Goal: Information Seeking & Learning: Understand process/instructions

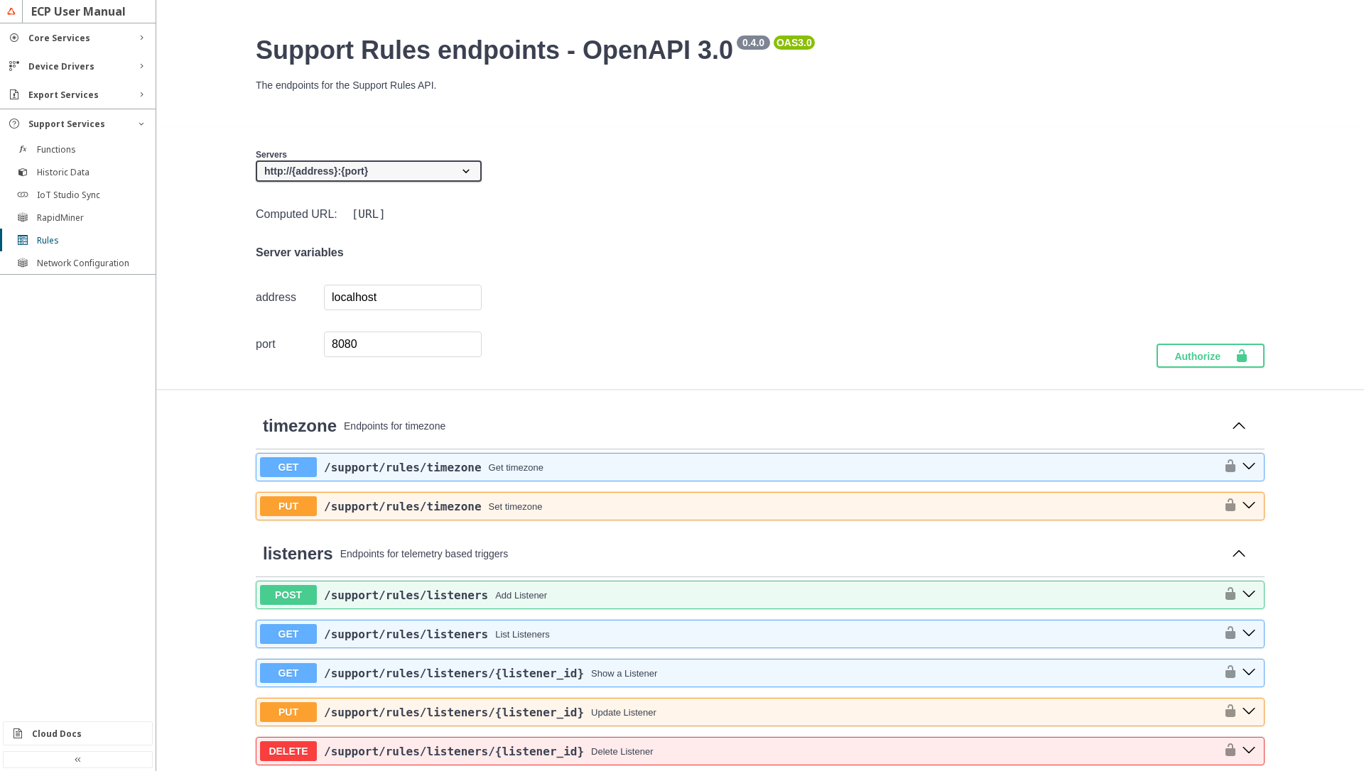
scroll to position [1193, 0]
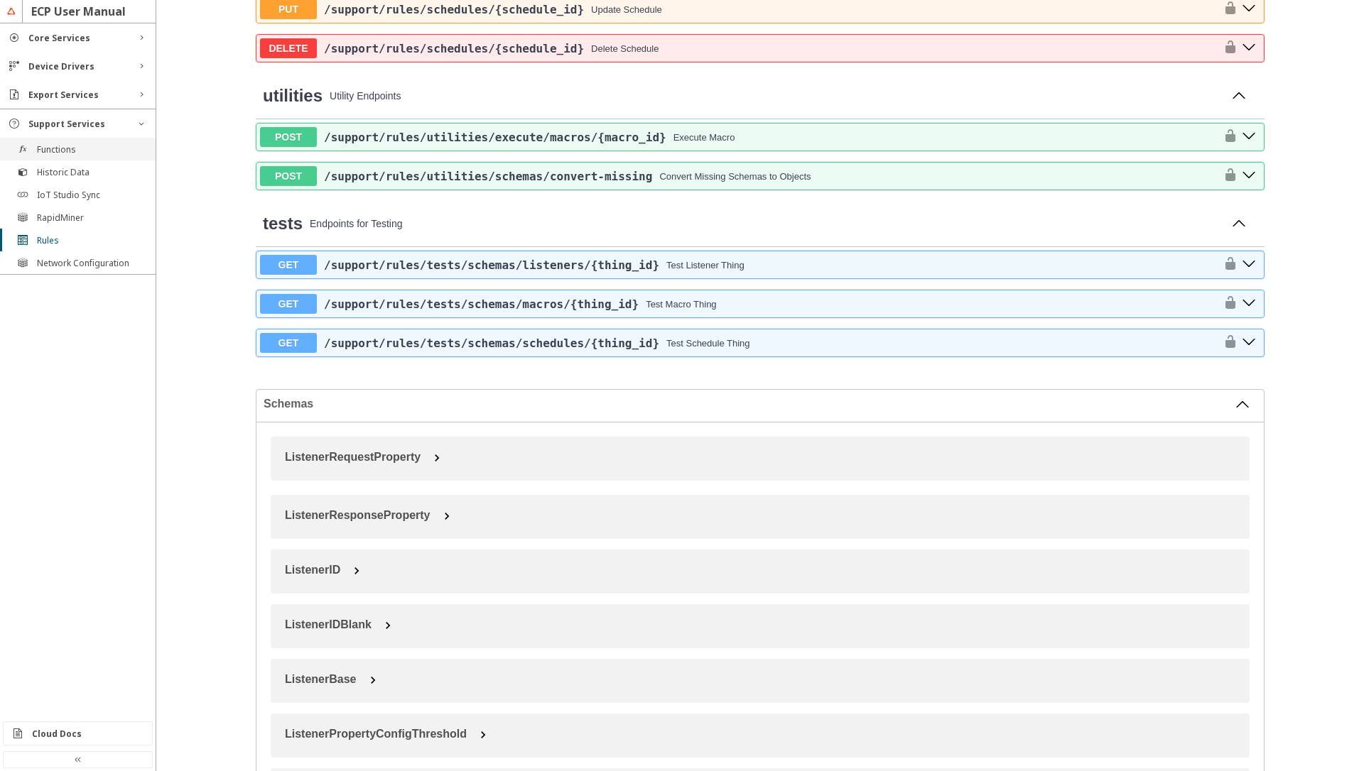
click at [0, 0] on slot "Functions" at bounding box center [0, 0] width 0 height 0
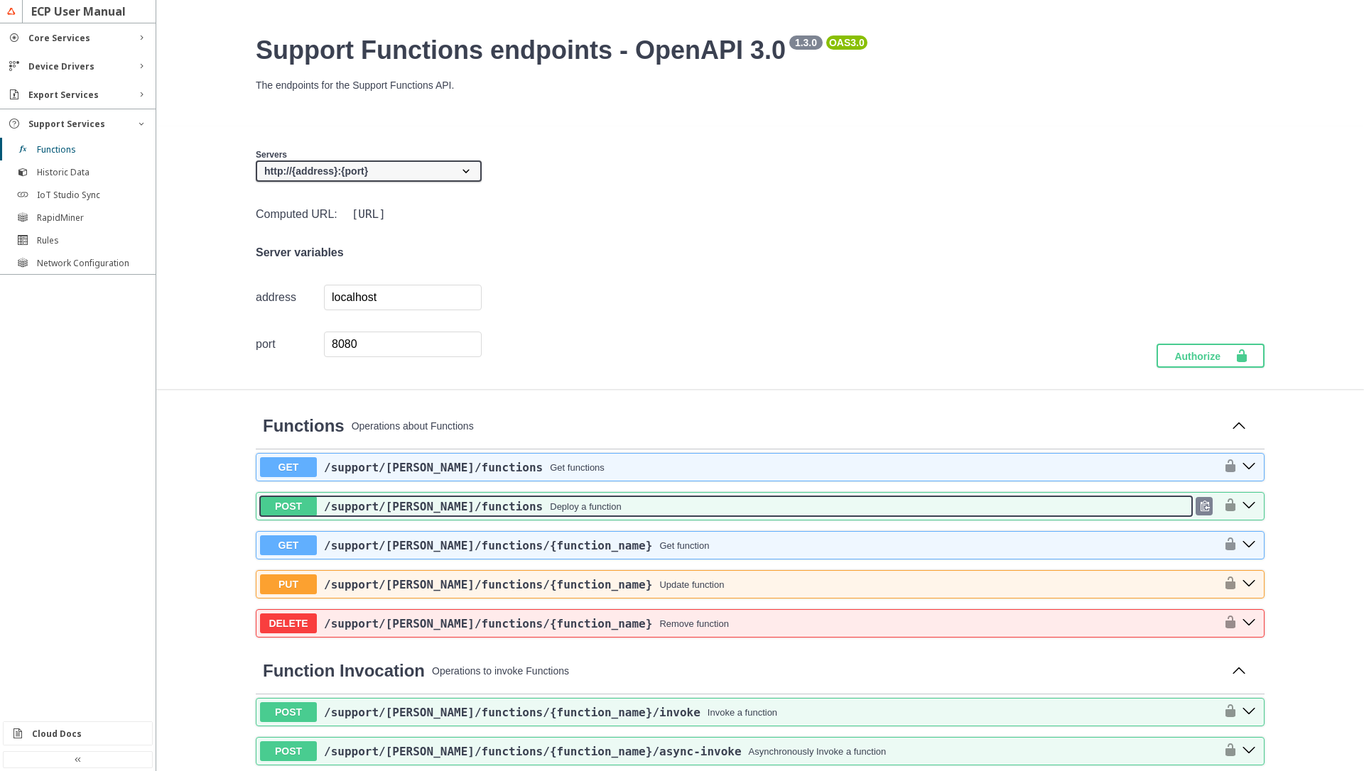
click at [607, 514] on button "POST /support /[PERSON_NAME] /functions Deploy a function" at bounding box center [726, 507] width 932 height 20
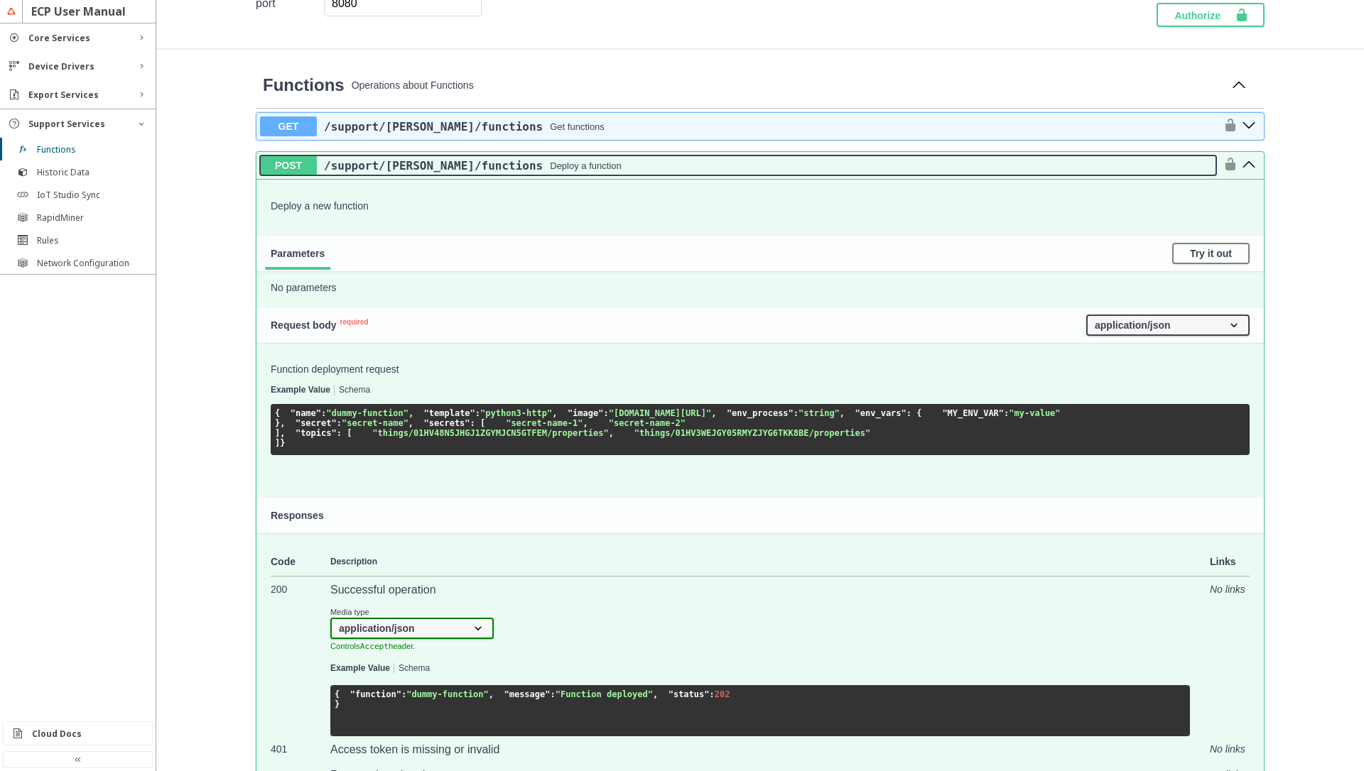
scroll to position [511, 0]
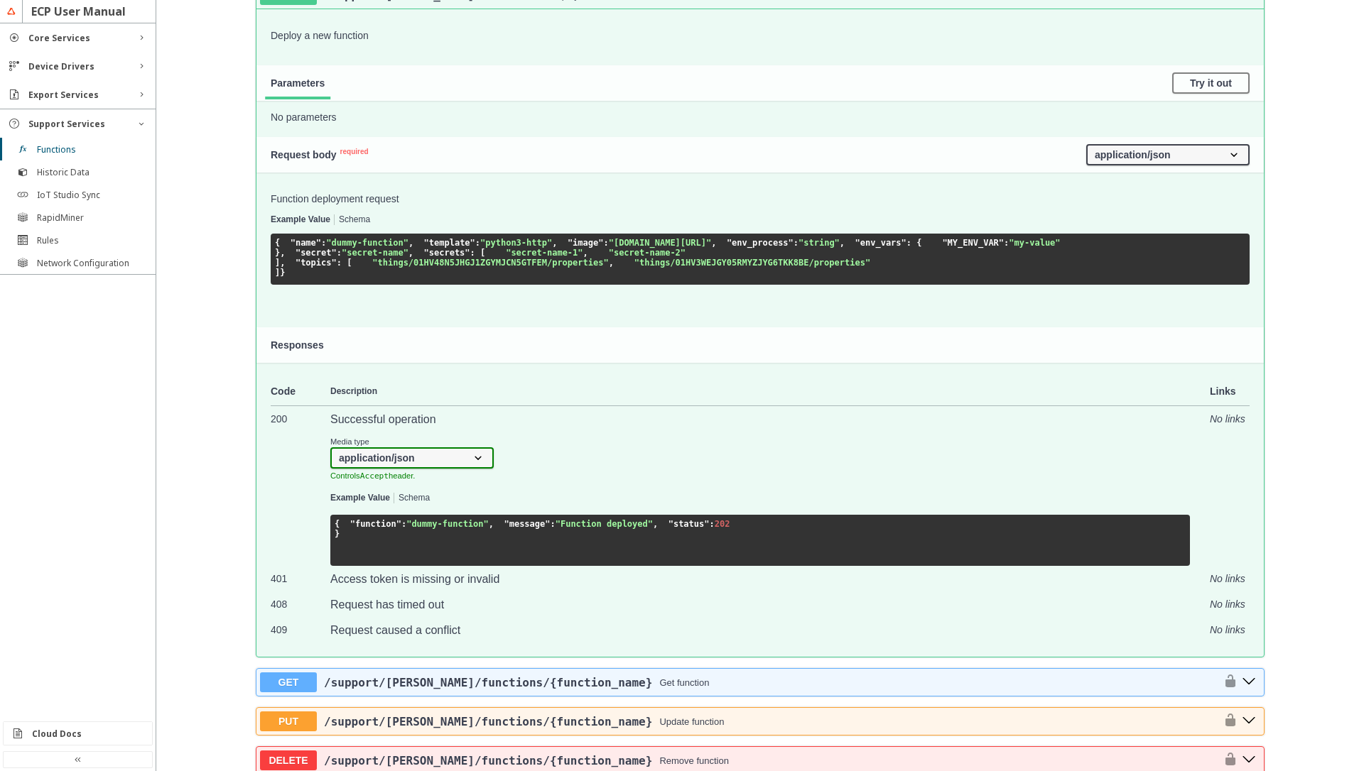
click at [291, 248] on span ""name"" at bounding box center [306, 243] width 31 height 10
drag, startPoint x: 288, startPoint y: 253, endPoint x: 318, endPoint y: 247, distance: 29.7
click at [293, 248] on span ""name"" at bounding box center [306, 243] width 31 height 10
click at [387, 244] on pre "{ "name" : "dummy-function" , "template" : "python3-http" , "image" : "[DOMAIN_…" at bounding box center [760, 259] width 979 height 51
drag, startPoint x: 278, startPoint y: 293, endPoint x: 295, endPoint y: 313, distance: 26.2
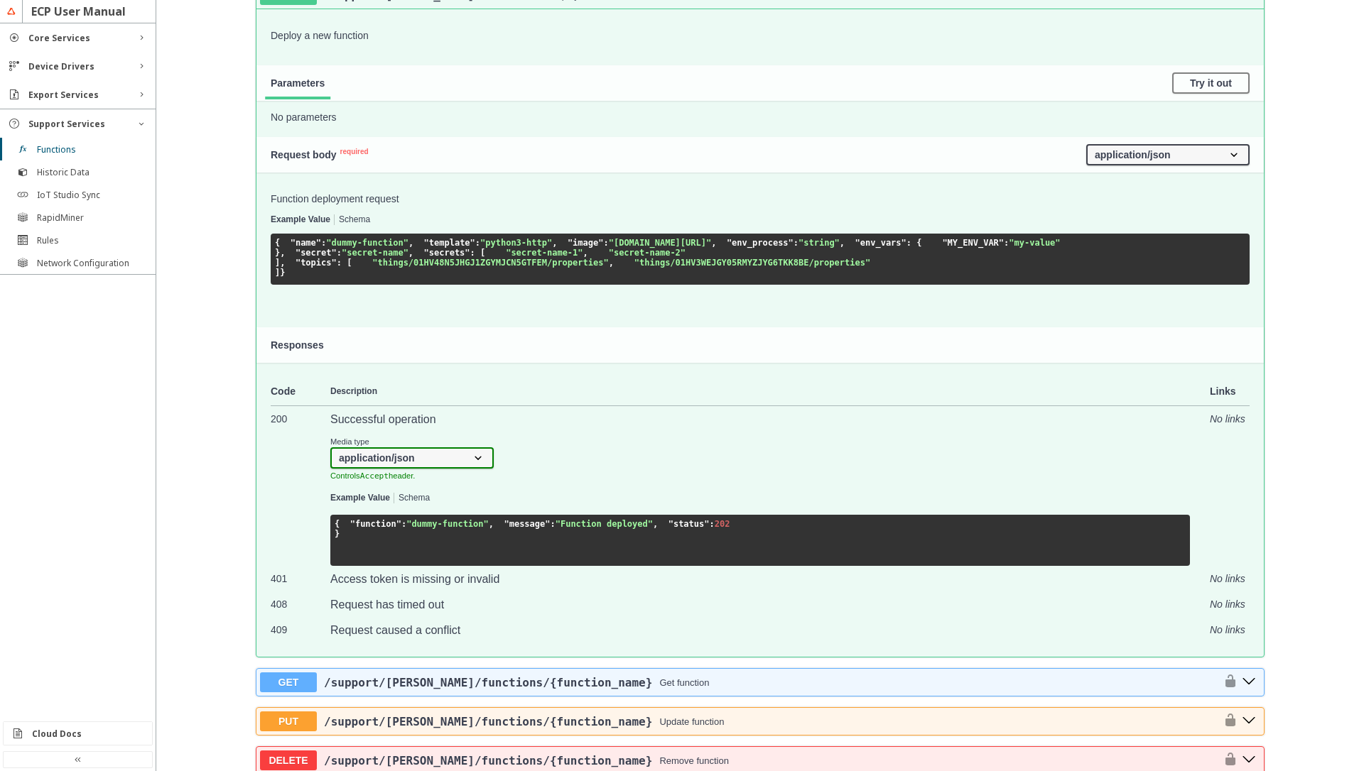
click at [295, 285] on pre "{ "name" : "dummy-function" , "template" : "python3-http" , "image" : "[DOMAIN_…" at bounding box center [760, 259] width 979 height 51
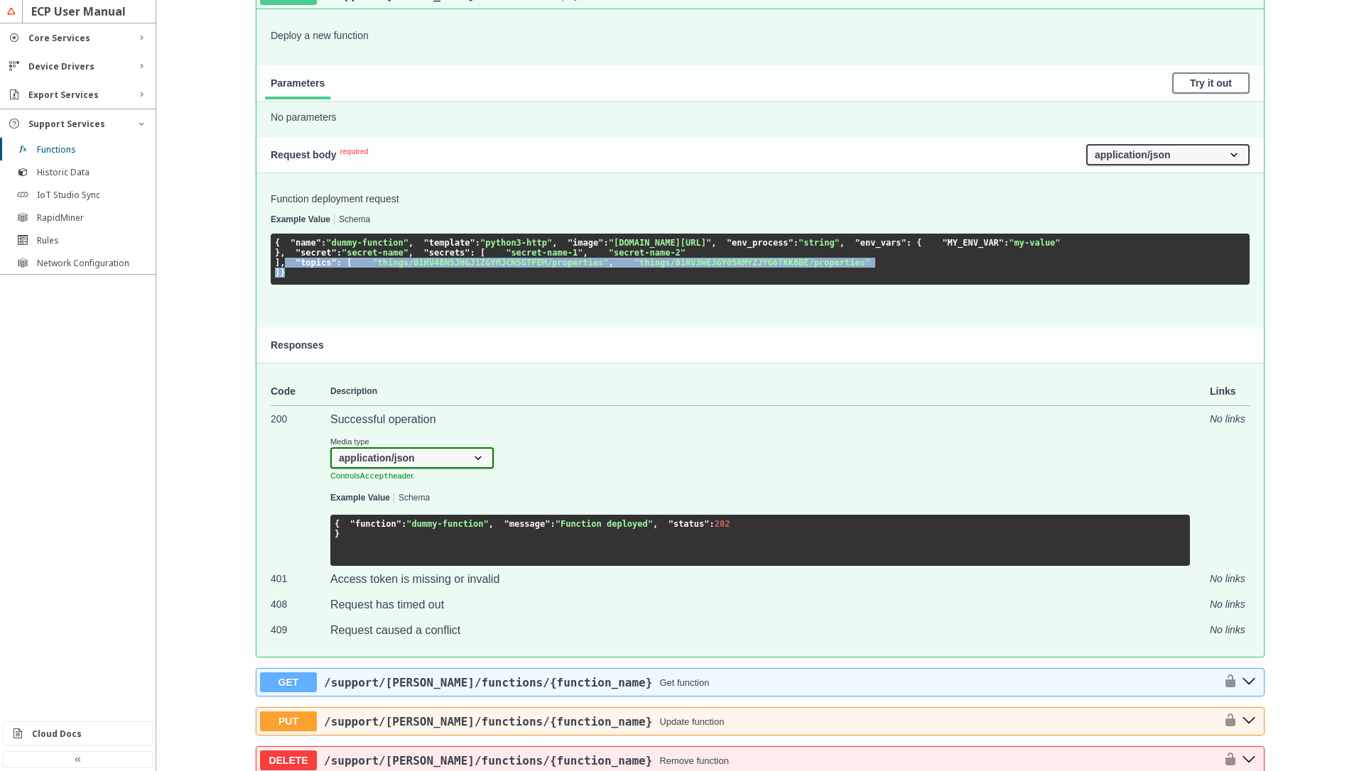
drag, startPoint x: 294, startPoint y: 409, endPoint x: 272, endPoint y: 374, distance: 41.8
click at [272, 285] on pre "{ "name" : "dummy-function" , "template" : "python3-http" , "image" : "[DOMAIN_…" at bounding box center [760, 259] width 979 height 51
click at [349, 217] on button "Schema" at bounding box center [354, 220] width 31 height 10
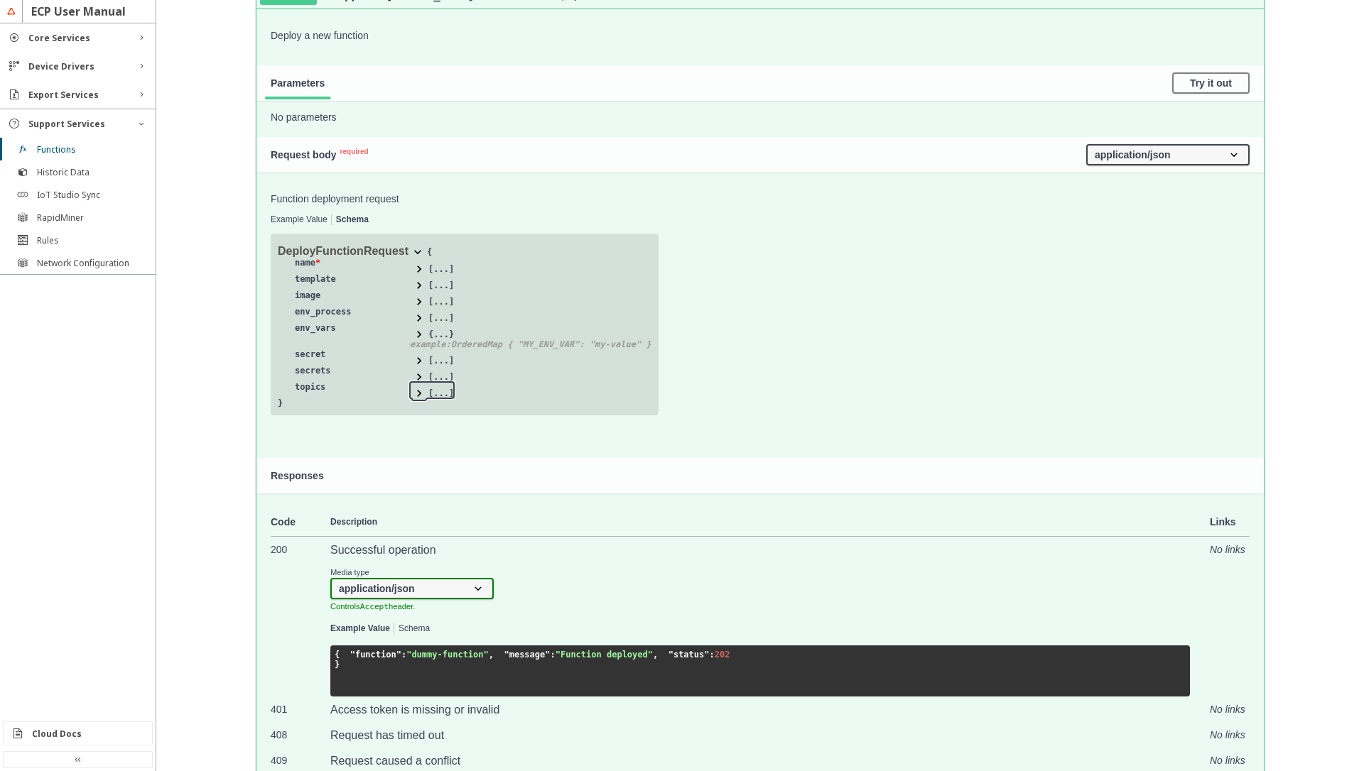
click at [413, 392] on span at bounding box center [419, 393] width 14 height 14
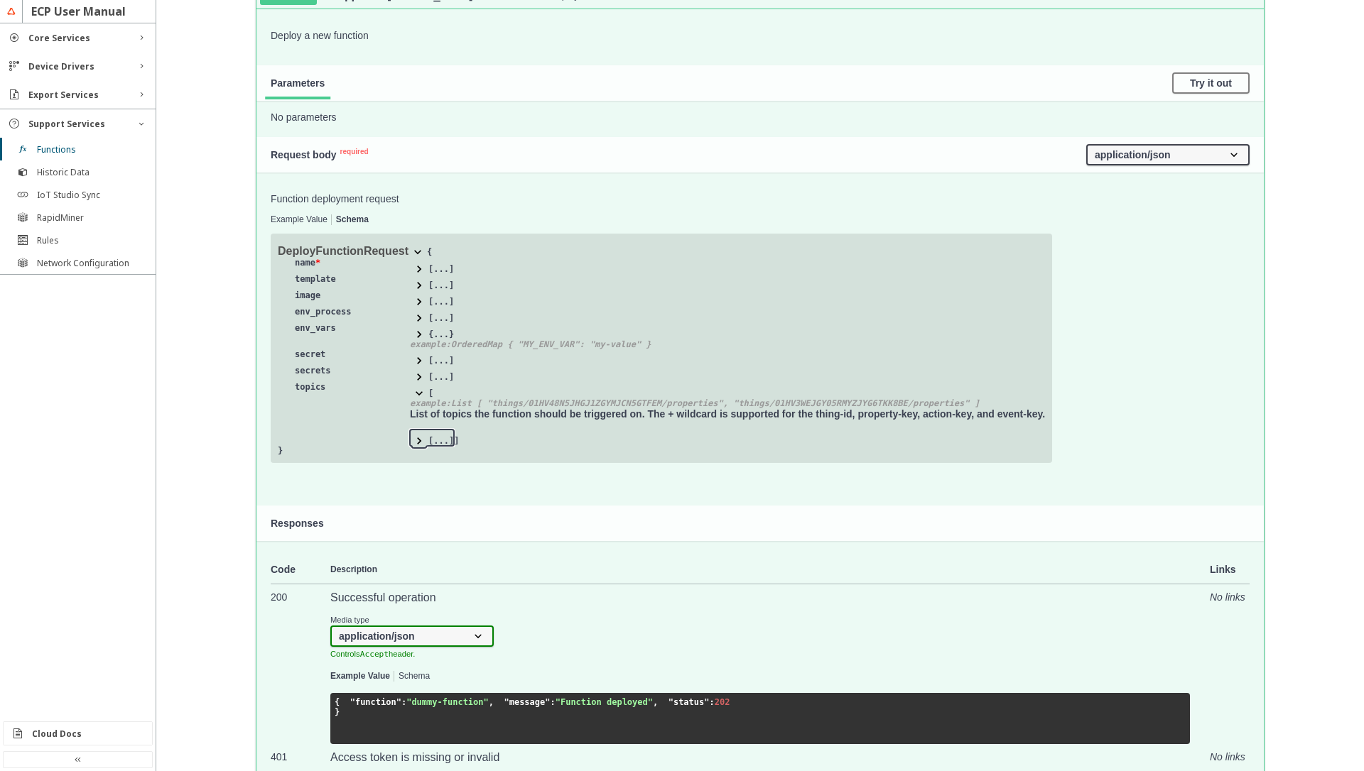
click at [417, 444] on span at bounding box center [419, 441] width 14 height 14
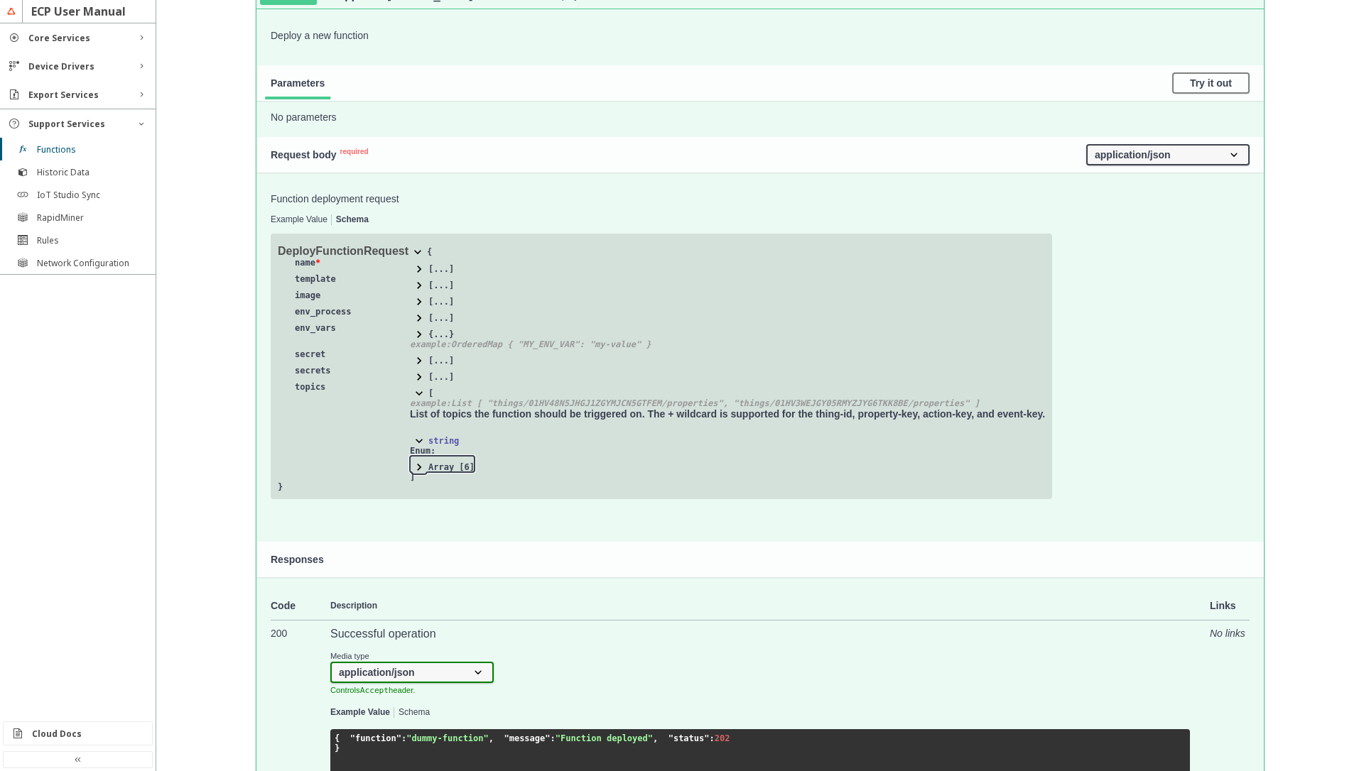
click at [412, 461] on span at bounding box center [419, 467] width 14 height 14
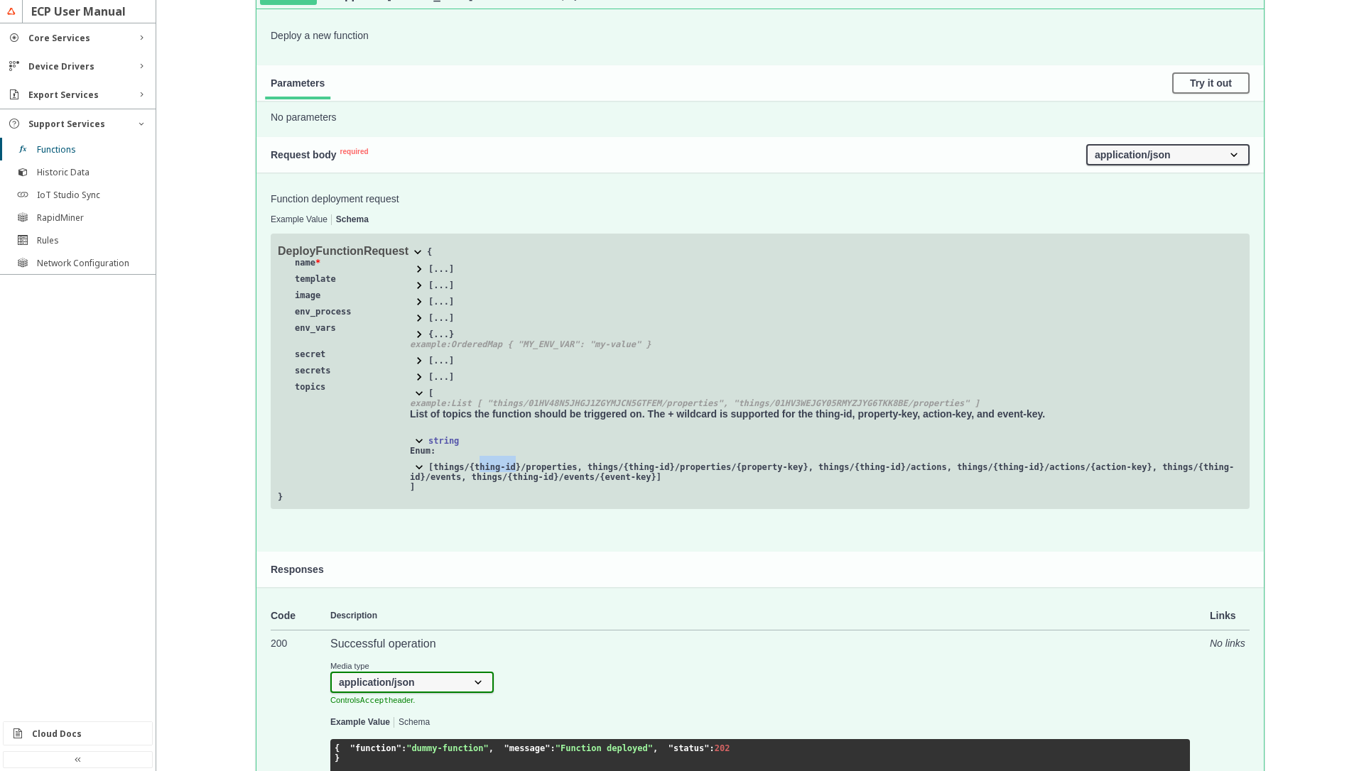
drag, startPoint x: 478, startPoint y: 467, endPoint x: 517, endPoint y: 470, distance: 39.2
click at [517, 470] on span "[ things/{thing-id}/properties, things/{thing-id}/properties/{property-key}, th…" at bounding box center [822, 472] width 824 height 20
drag, startPoint x: 403, startPoint y: 411, endPoint x: 1055, endPoint y: 416, distance: 652.1
click at [1058, 414] on td "[ example : List [ "things/01HV48N5JHGJ1ZGYMJCN5GTFEM/properties", "things/01HV…" at bounding box center [821, 437] width 841 height 110
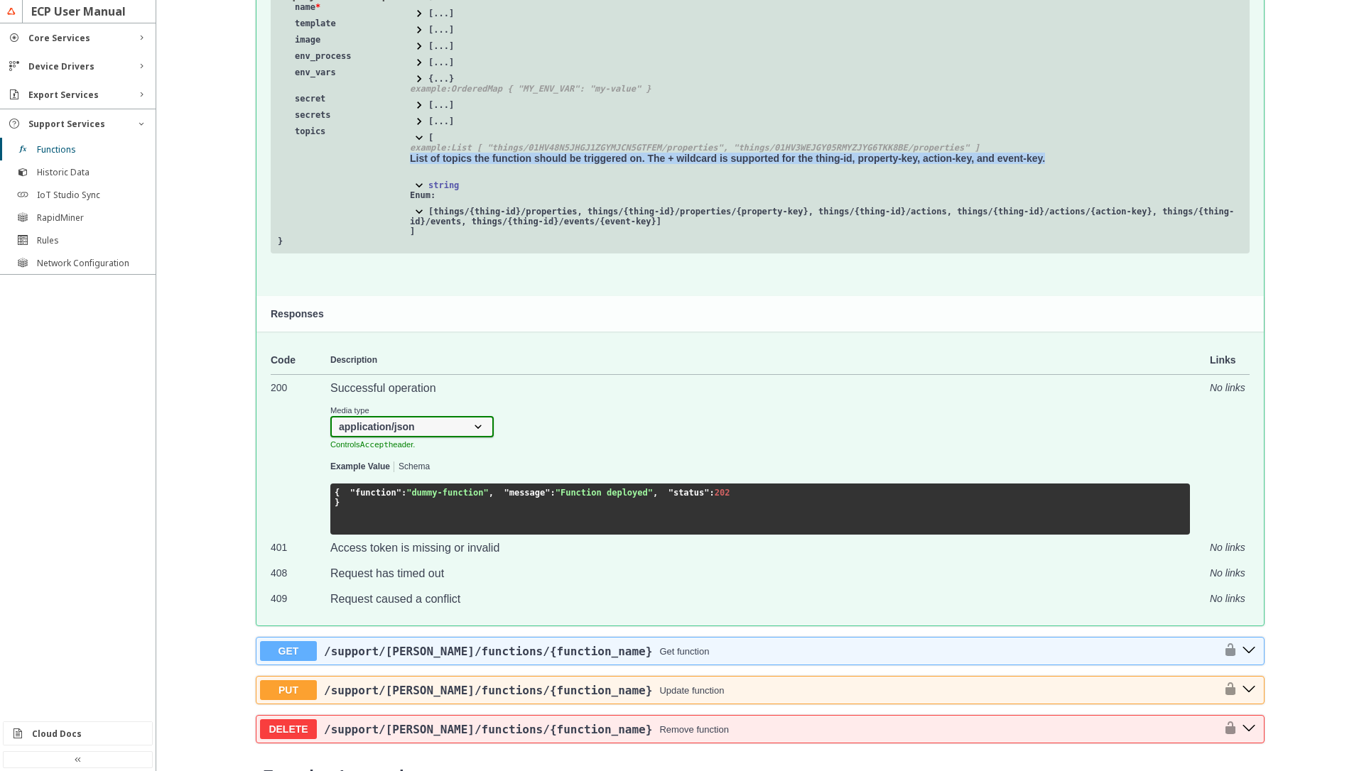
scroll to position [852, 0]
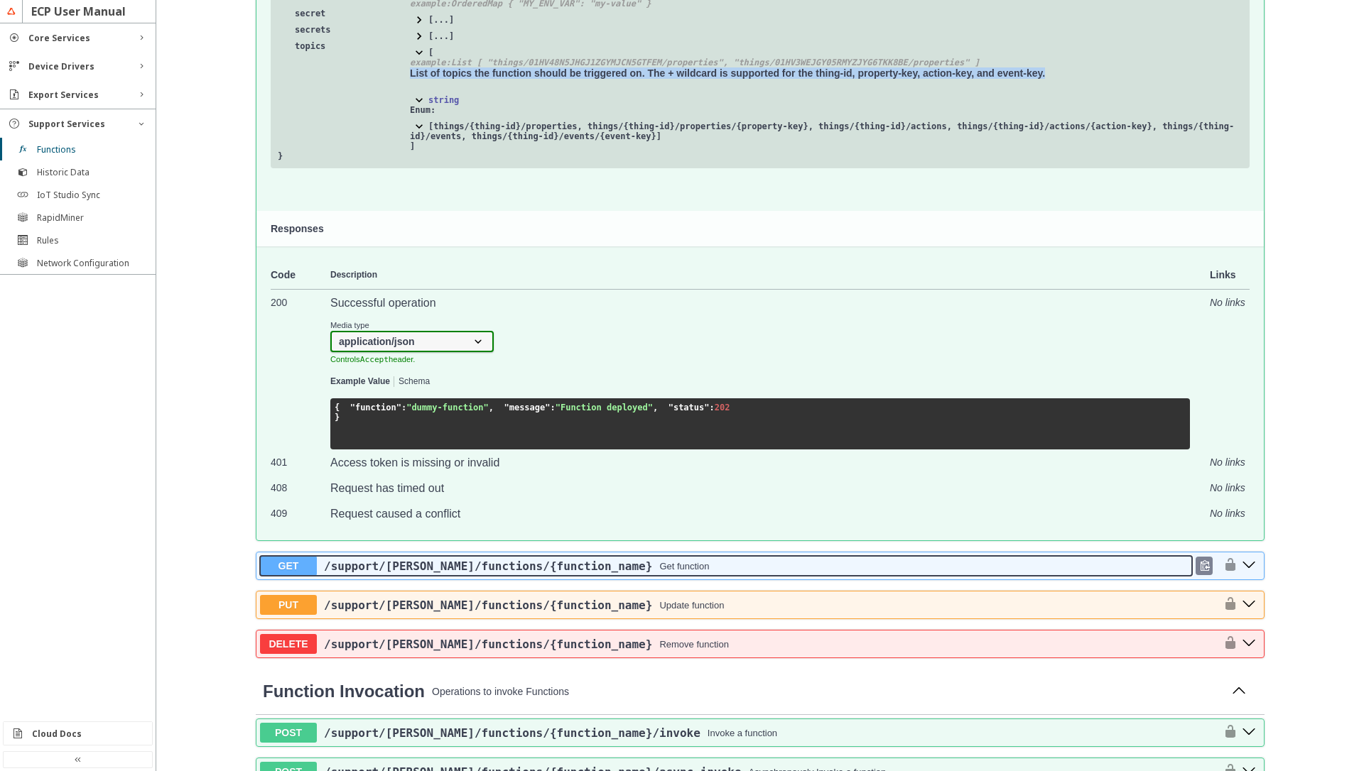
click at [587, 573] on div "/support /[PERSON_NAME] /functions /{function_name} Get function" at bounding box center [754, 566] width 875 height 13
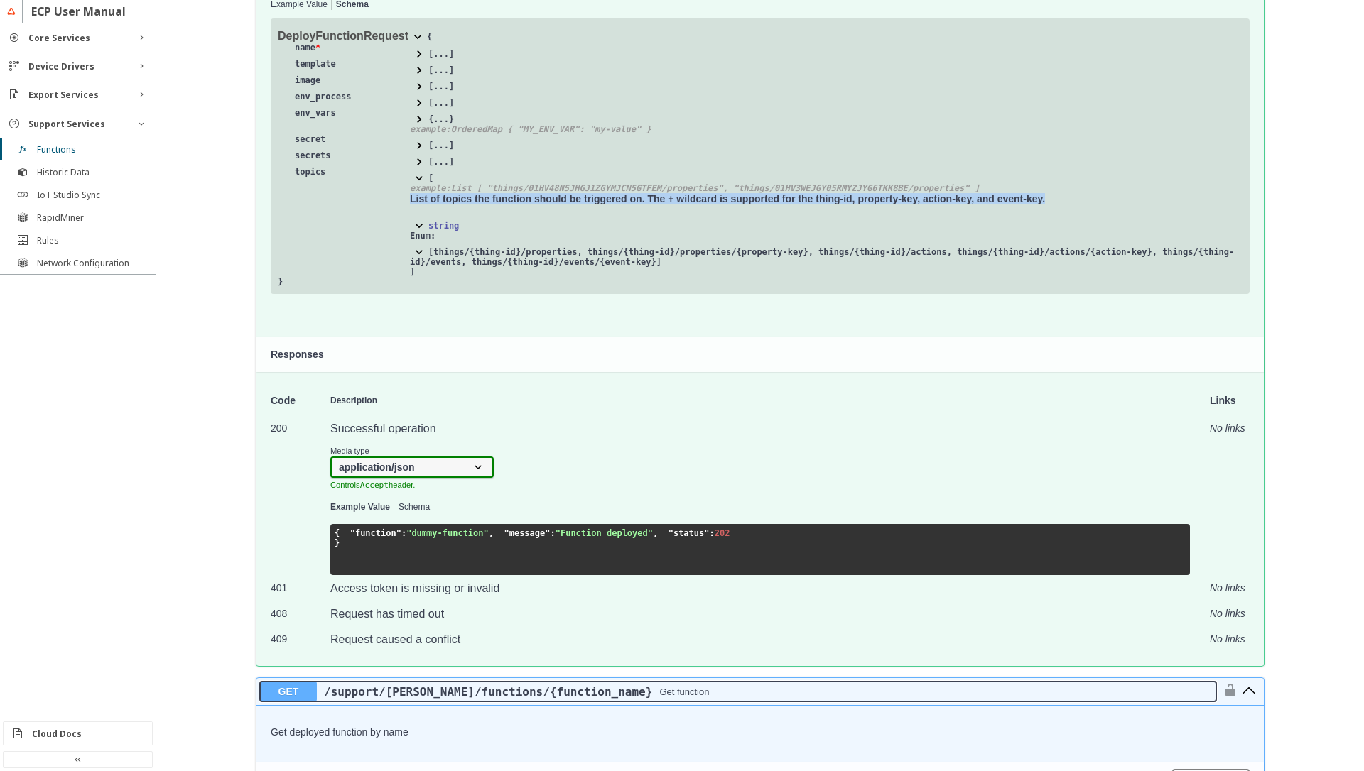
scroll to position [682, 0]
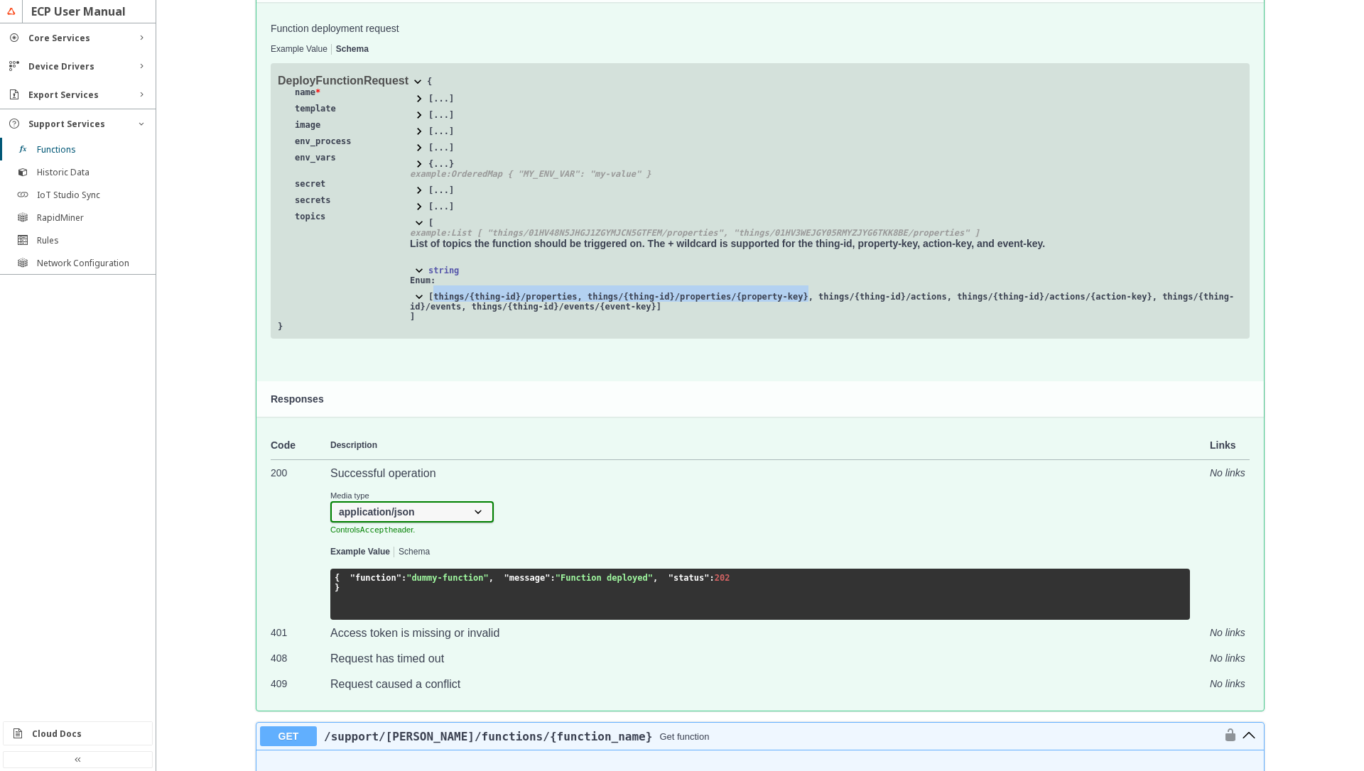
drag, startPoint x: 435, startPoint y: 294, endPoint x: 807, endPoint y: 288, distance: 372.3
click at [807, 288] on span "Enum: [ things/{thing-id}/properties, things/{thing-id}/properties/{property-ke…" at bounding box center [826, 294] width 833 height 36
copy span "things/{thing-id}/properties, things/{thing-id}/properties/{property-key}"
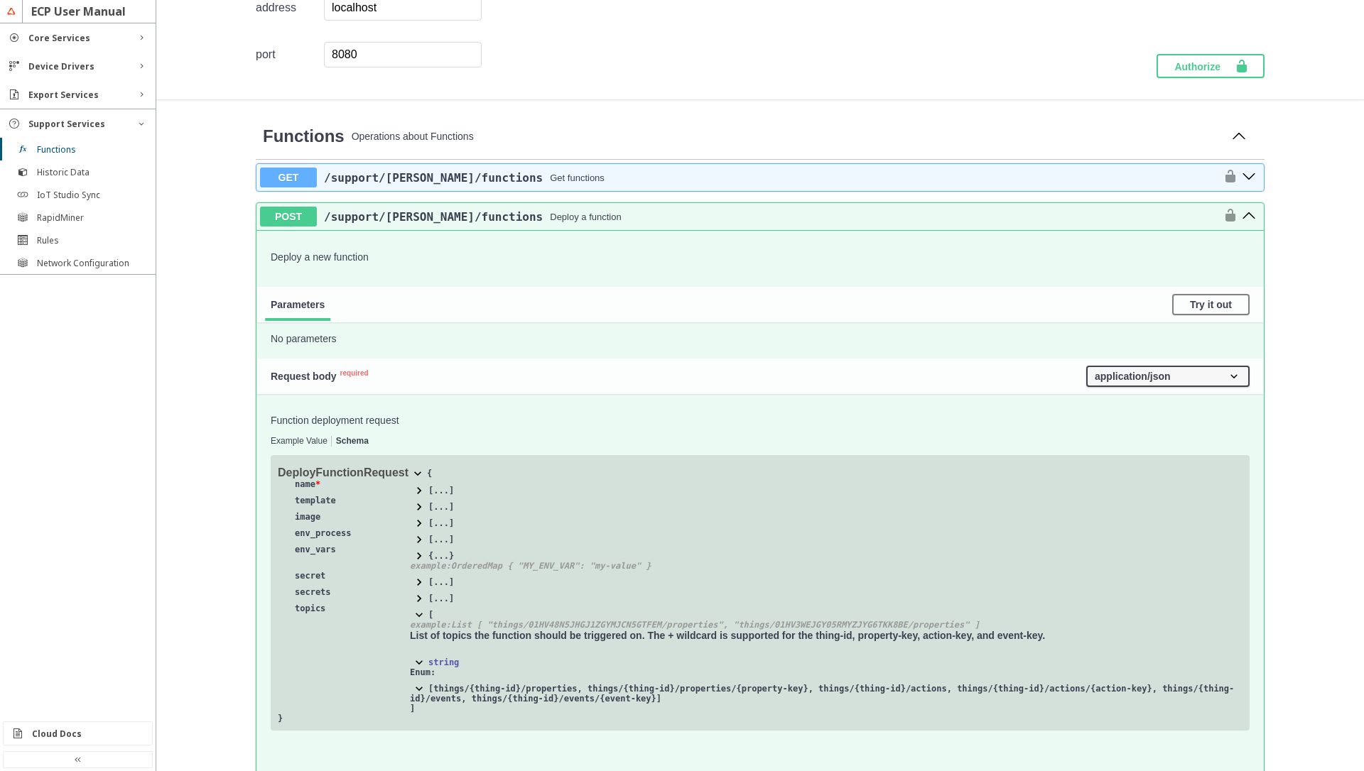
scroll to position [256, 0]
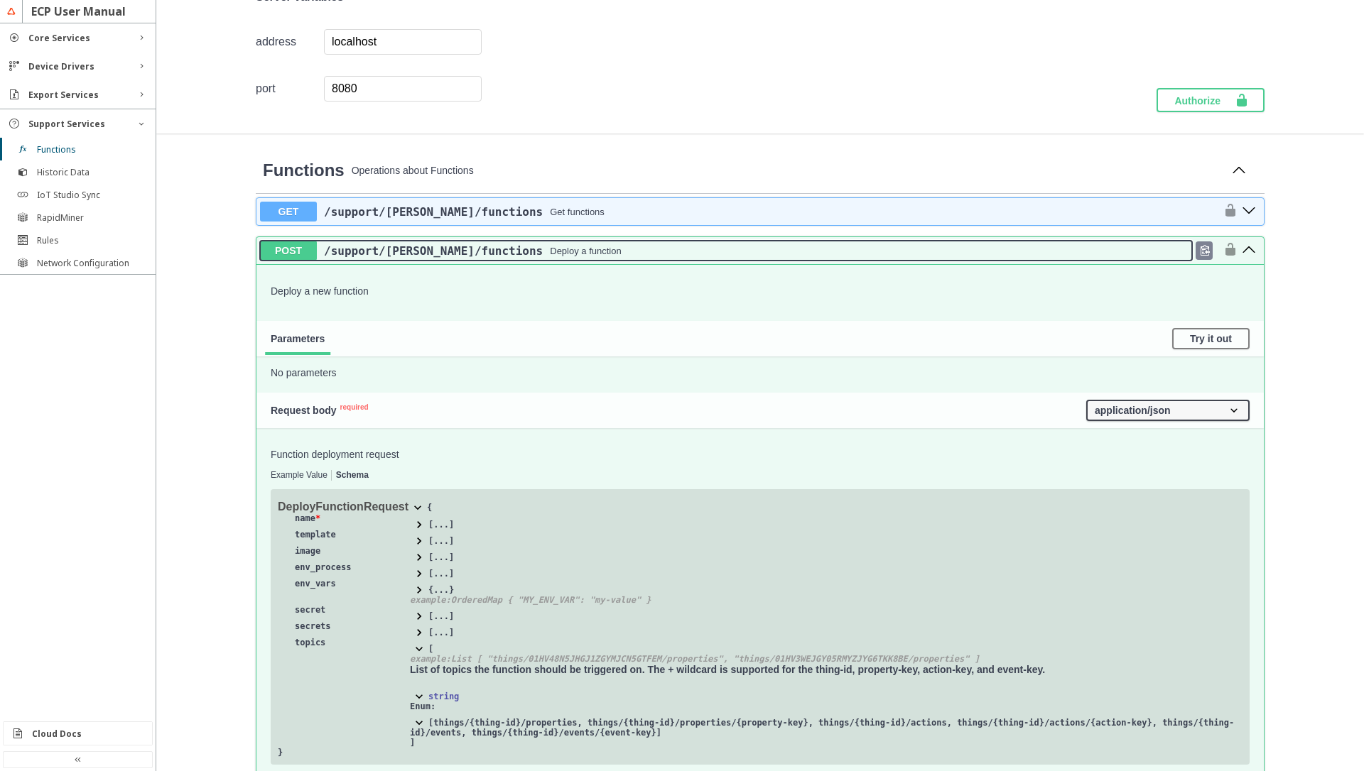
click at [562, 259] on button "POST /support /[PERSON_NAME] /functions Deploy a function" at bounding box center [726, 251] width 932 height 20
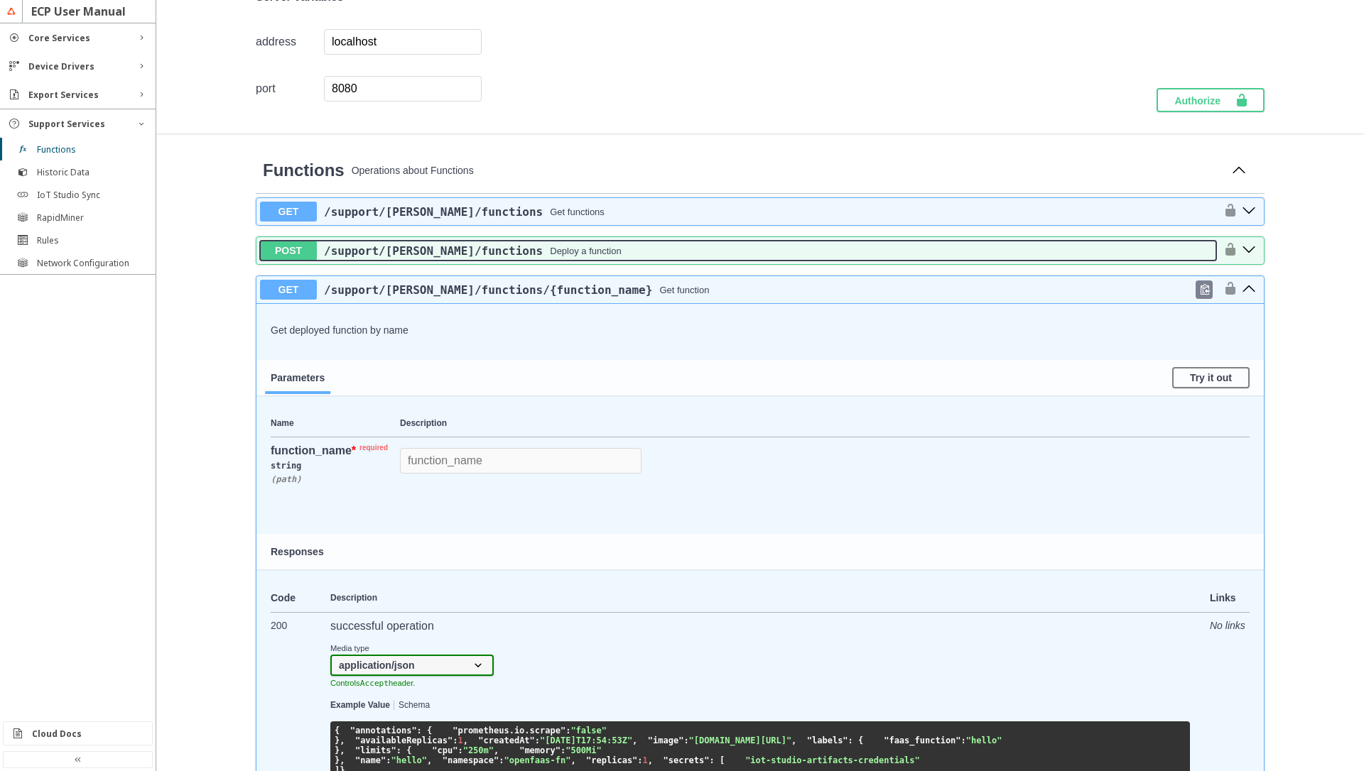
scroll to position [341, 0]
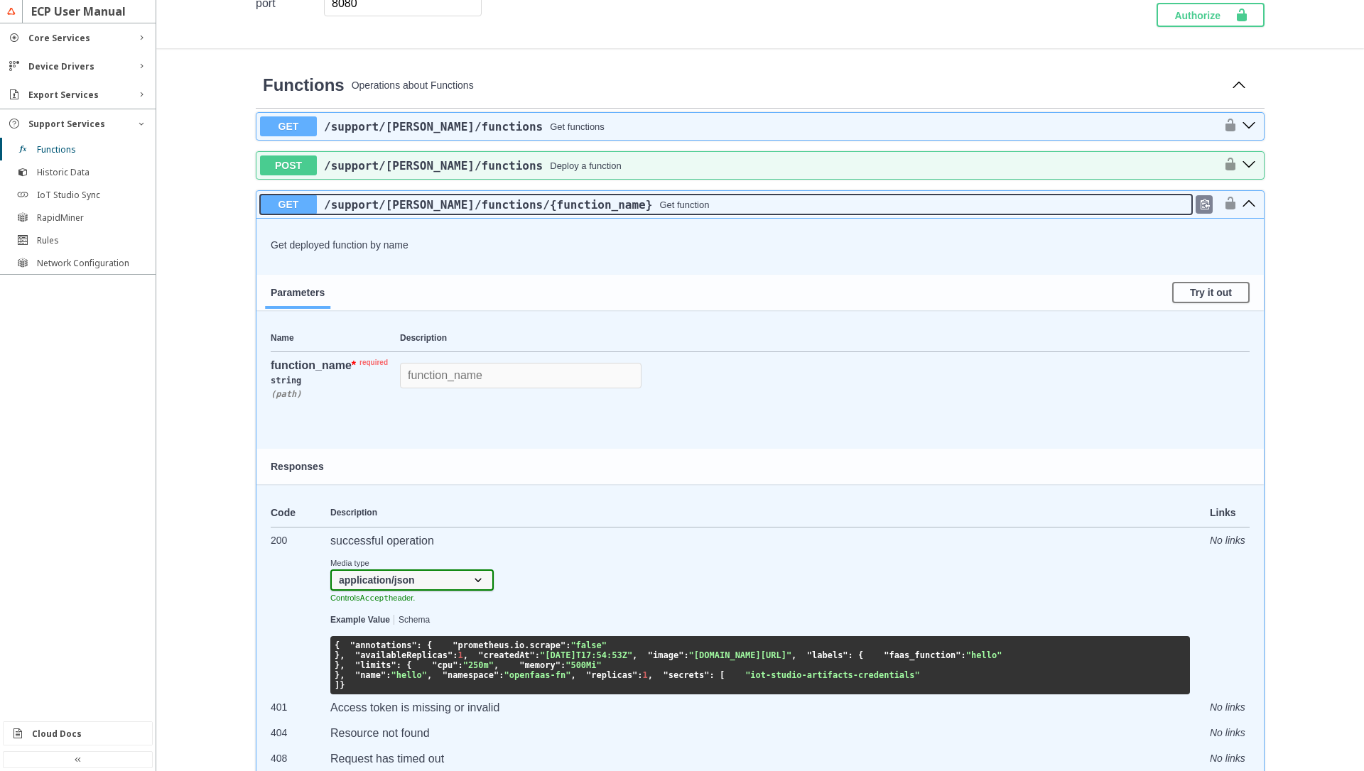
click at [681, 206] on div "/support /[PERSON_NAME] /functions /{function_name} Get function" at bounding box center [754, 204] width 875 height 13
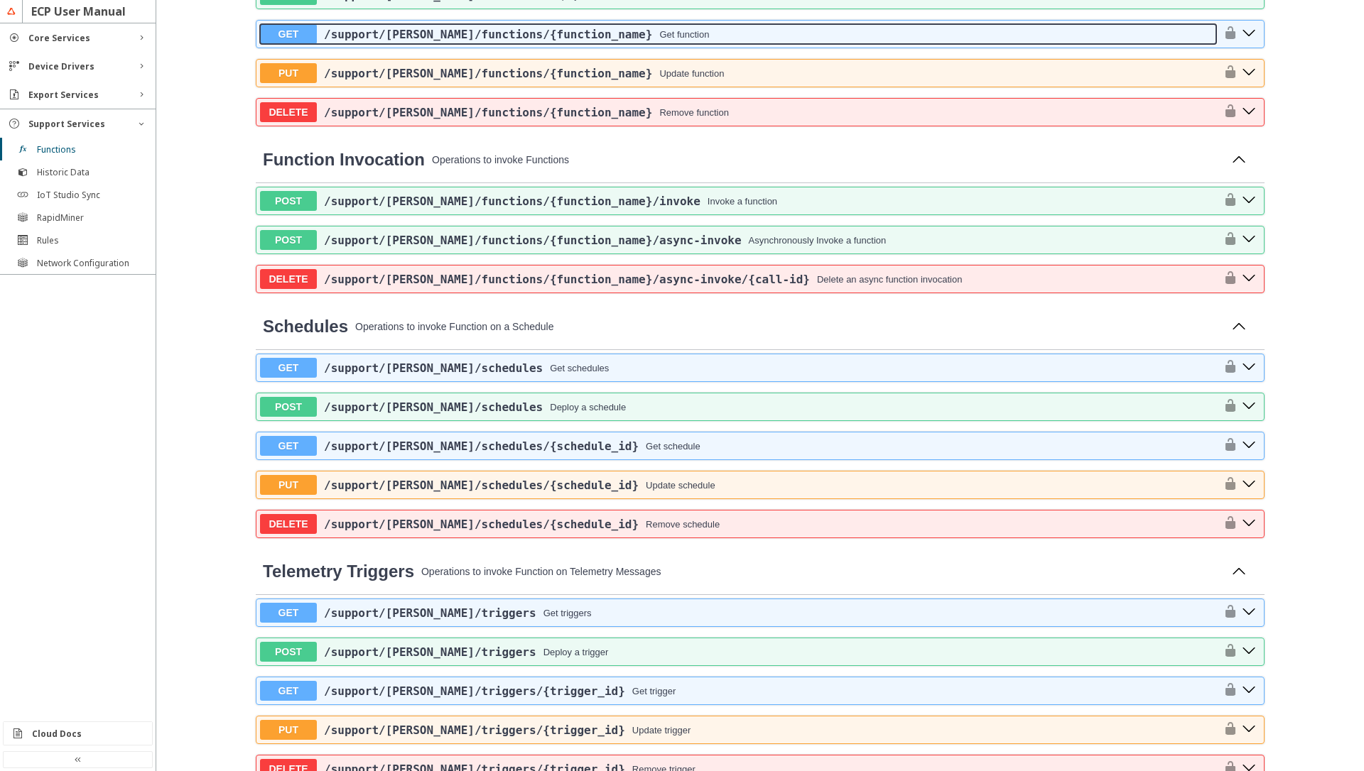
scroll to position [682, 0]
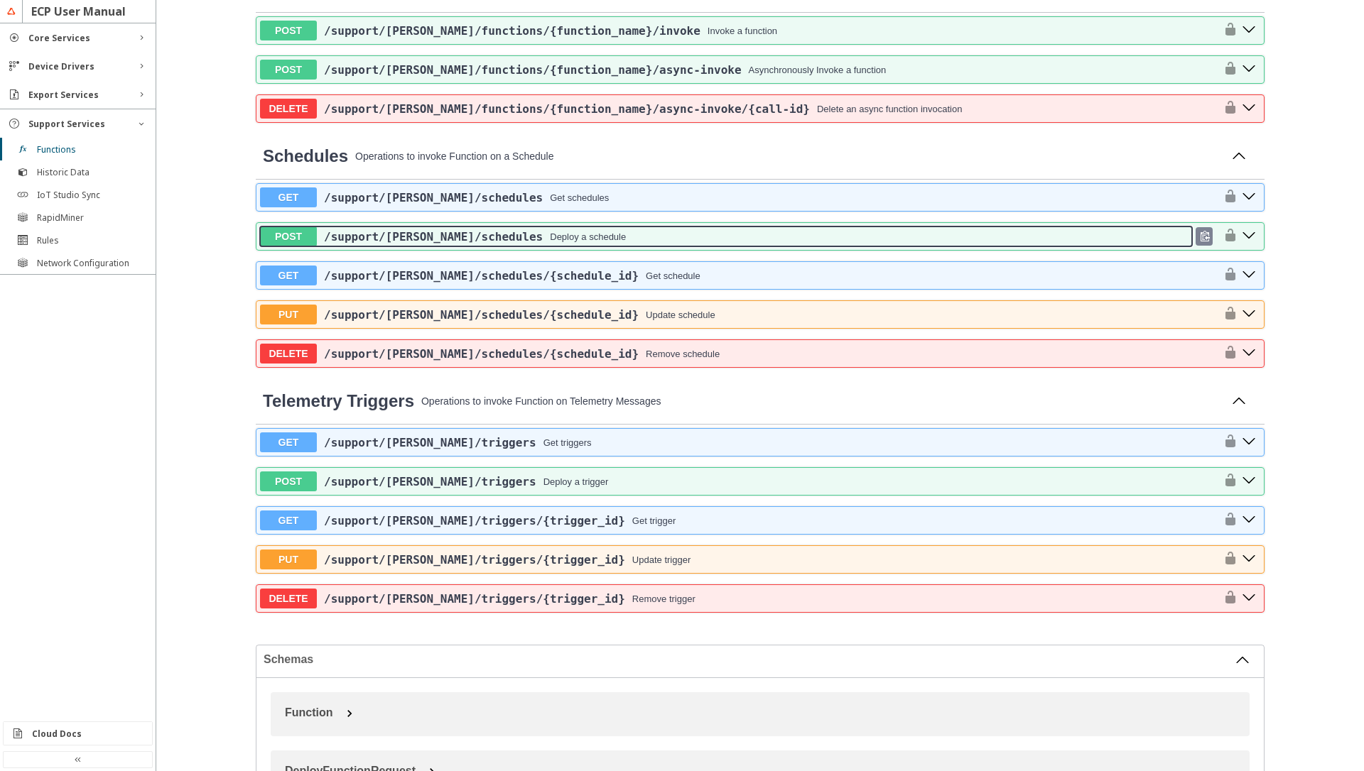
click at [577, 239] on div "/support /[PERSON_NAME] /schedules Deploy a schedule" at bounding box center [754, 236] width 875 height 13
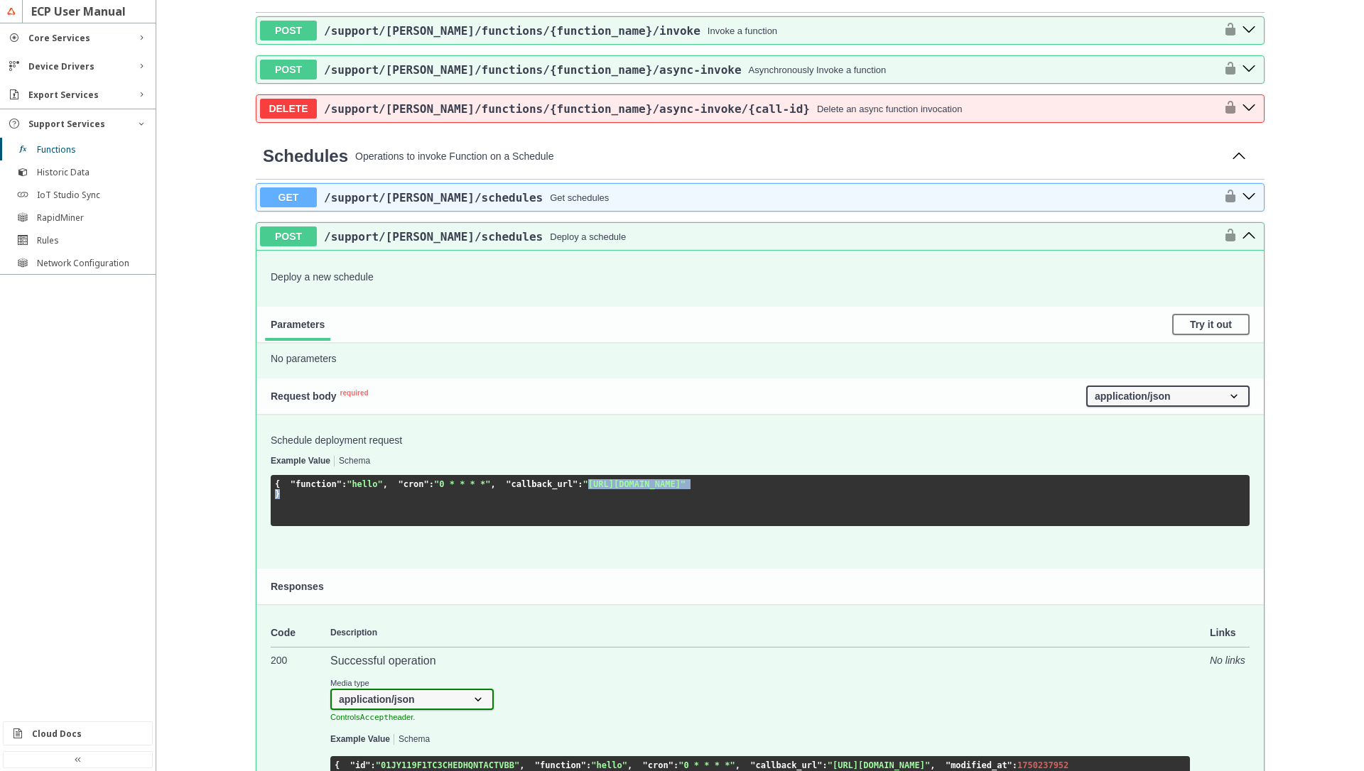
drag, startPoint x: 367, startPoint y: 518, endPoint x: 566, endPoint y: 526, distance: 199.1
click at [566, 526] on pre "{ "function" : "hello" , "cron" : "0 * * * *" , "callback_url" : "[URL][DOMAIN_…" at bounding box center [760, 500] width 979 height 51
drag, startPoint x: 289, startPoint y: 494, endPoint x: 386, endPoint y: 489, distance: 96.7
click at [386, 489] on pre "{ "function" : "hello" , "cron" : "0 * * * *" , "callback_url" : "[URL][DOMAIN_…" at bounding box center [760, 500] width 979 height 51
drag, startPoint x: 364, startPoint y: 501, endPoint x: 368, endPoint y: 494, distance: 7.3
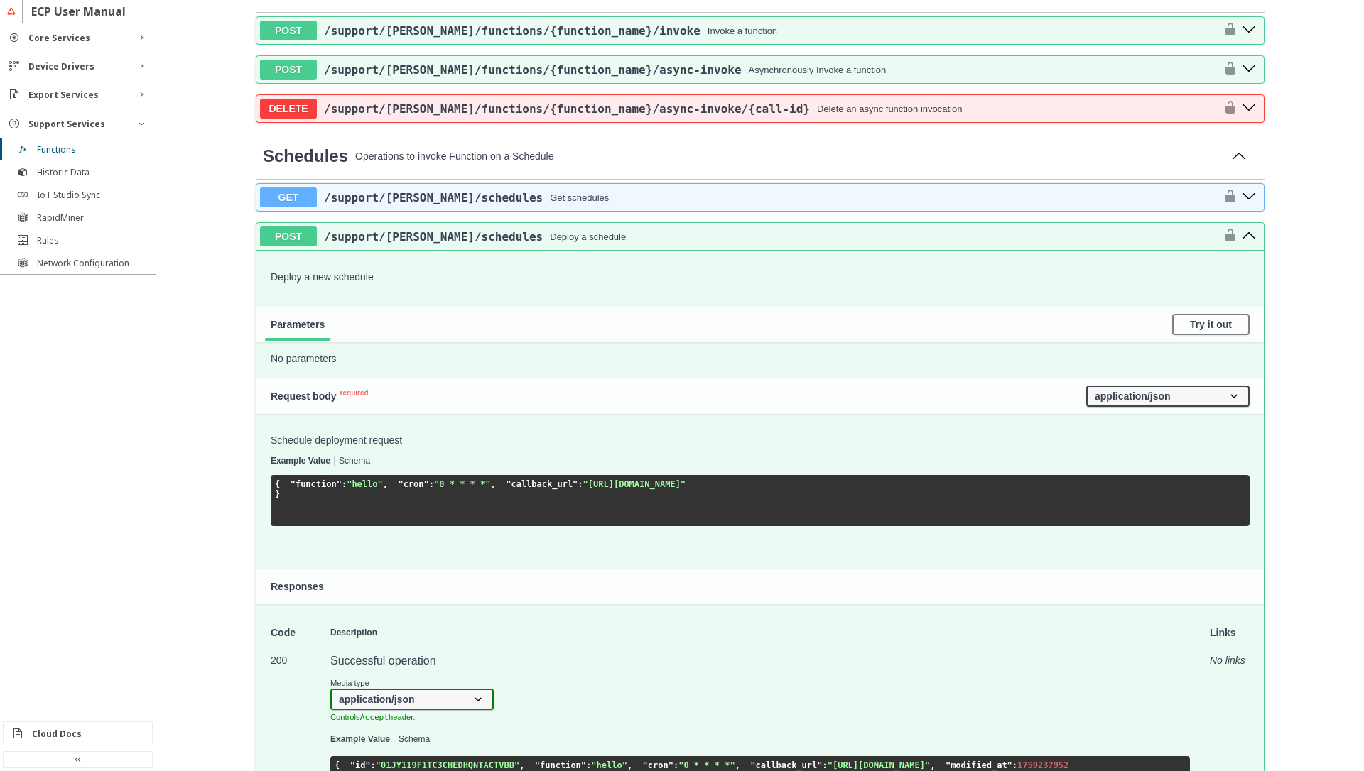
click at [366, 498] on code "{ "function" : "hello" , "cron" : "0 * * * *" , "callback_url" : "[URL][DOMAIN_…" at bounding box center [480, 489] width 411 height 20
click at [368, 489] on span ""hello"" at bounding box center [365, 484] width 36 height 10
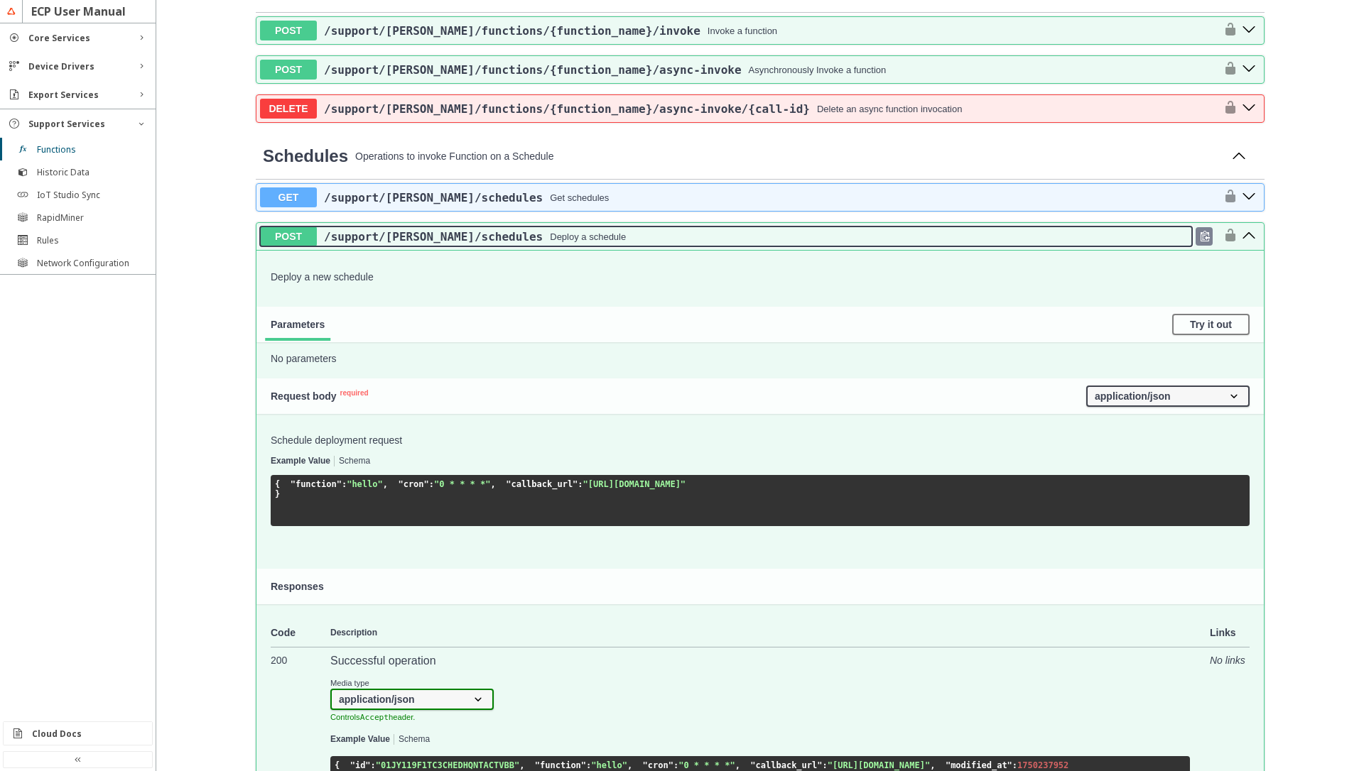
click at [550, 241] on div "Deploy a schedule" at bounding box center [588, 237] width 76 height 11
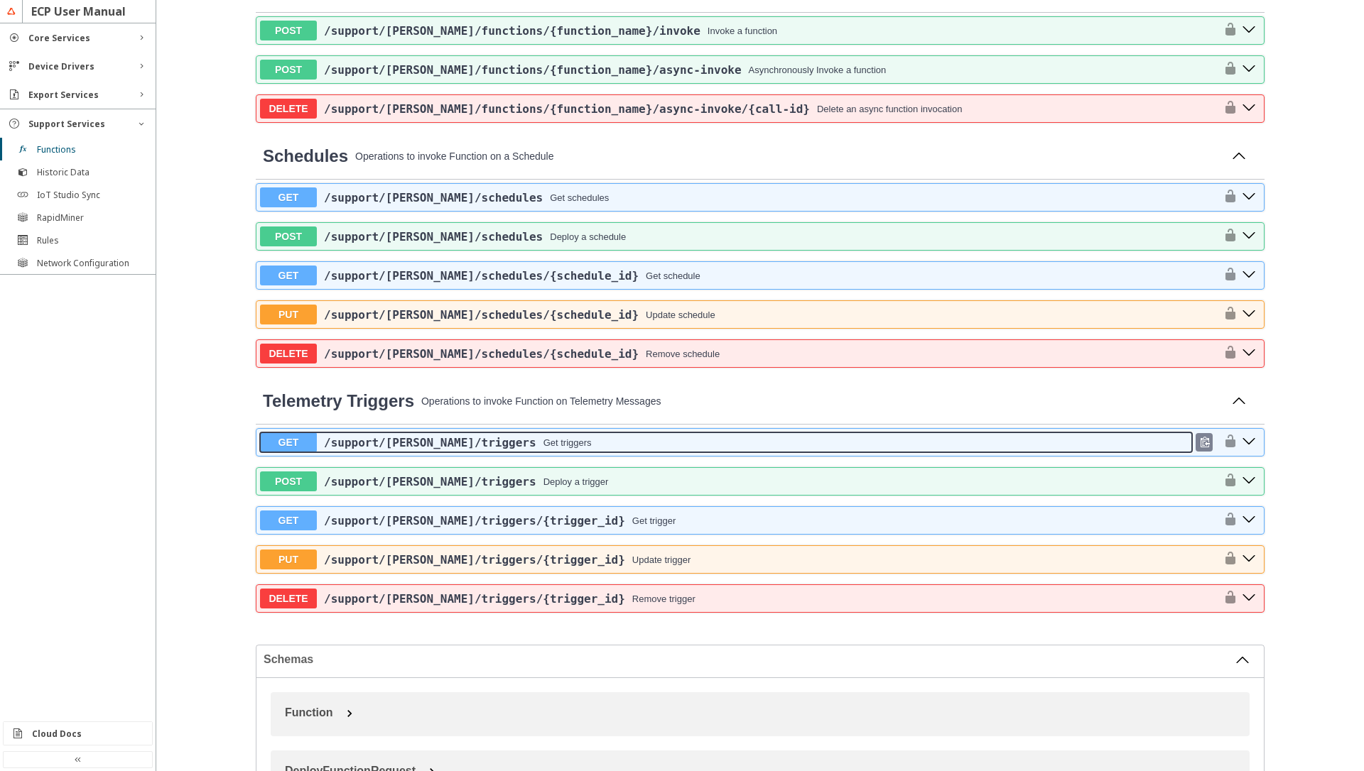
click at [473, 450] on button "GET /support /[PERSON_NAME] /triggers Get triggers" at bounding box center [726, 443] width 932 height 20
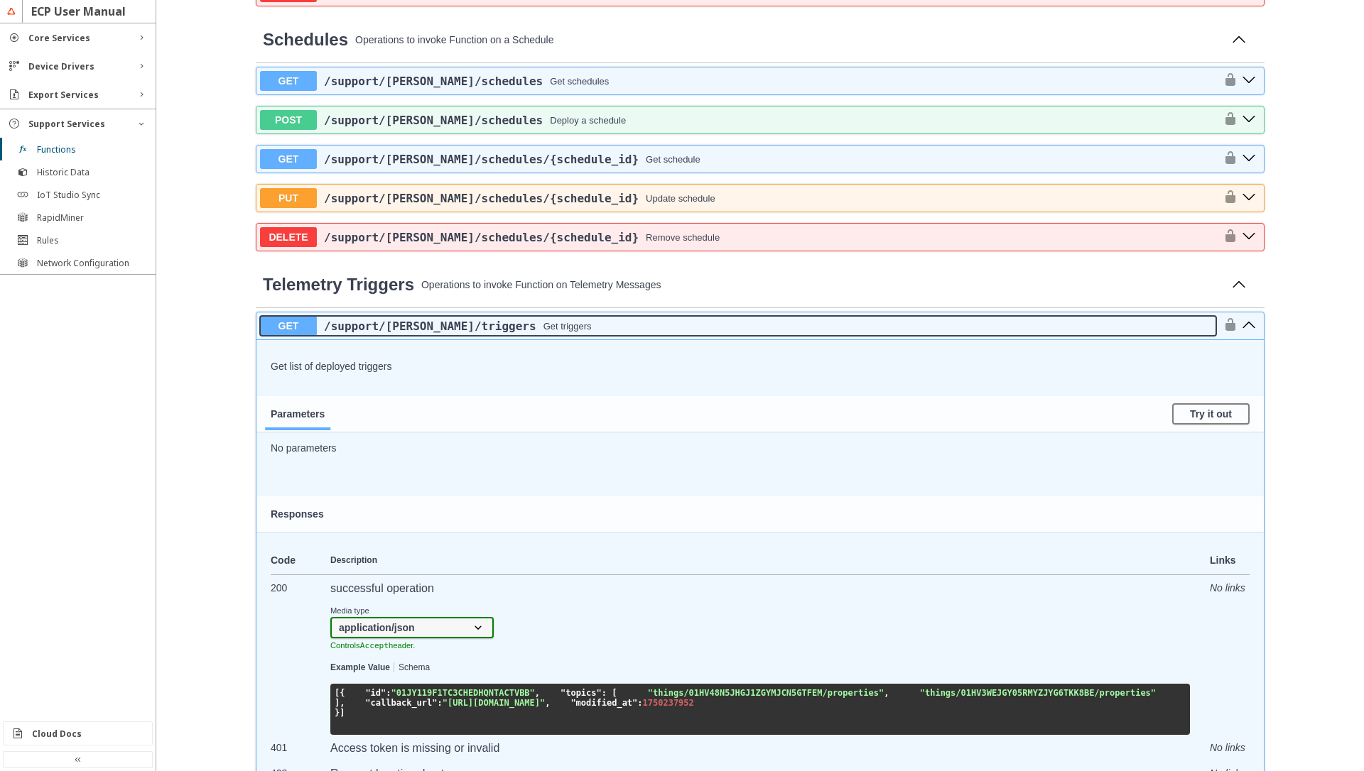
scroll to position [1108, 0]
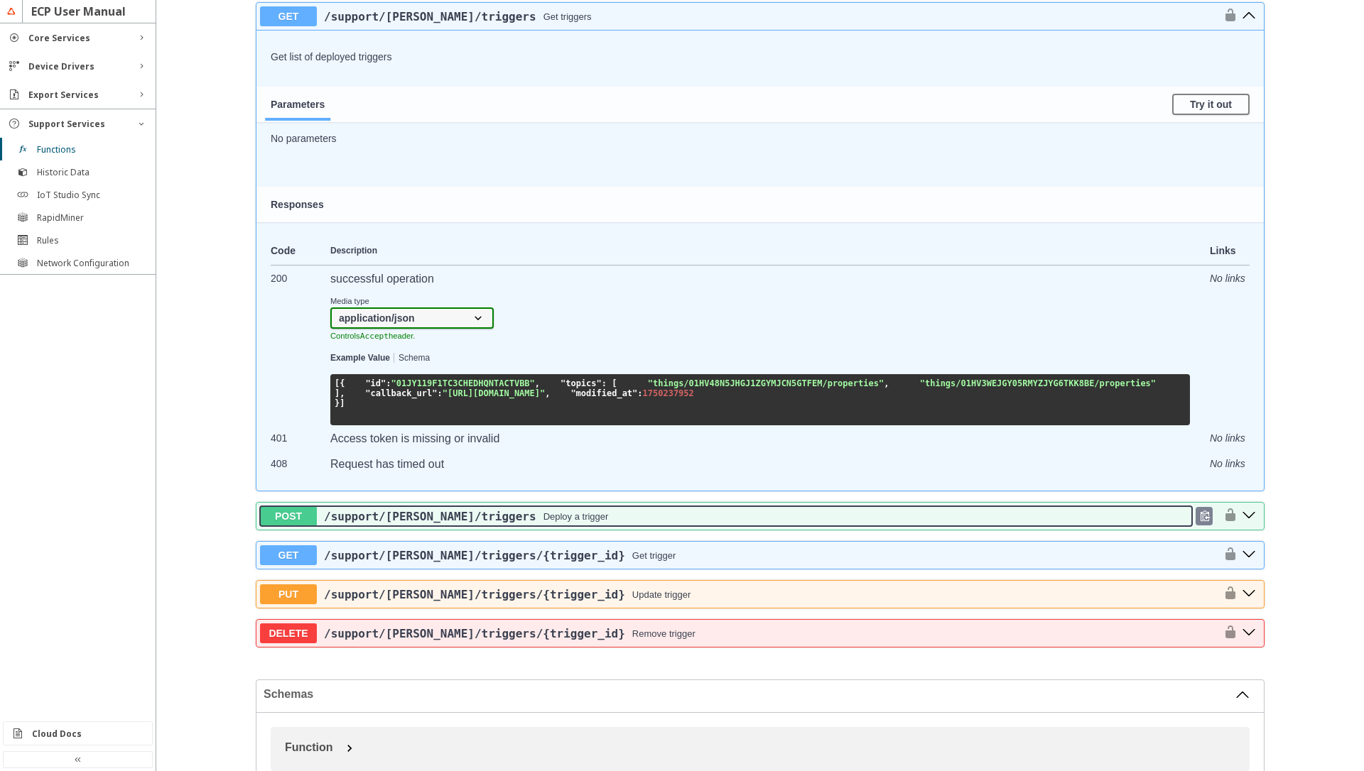
click at [543, 522] on div "Deploy a trigger" at bounding box center [575, 516] width 65 height 11
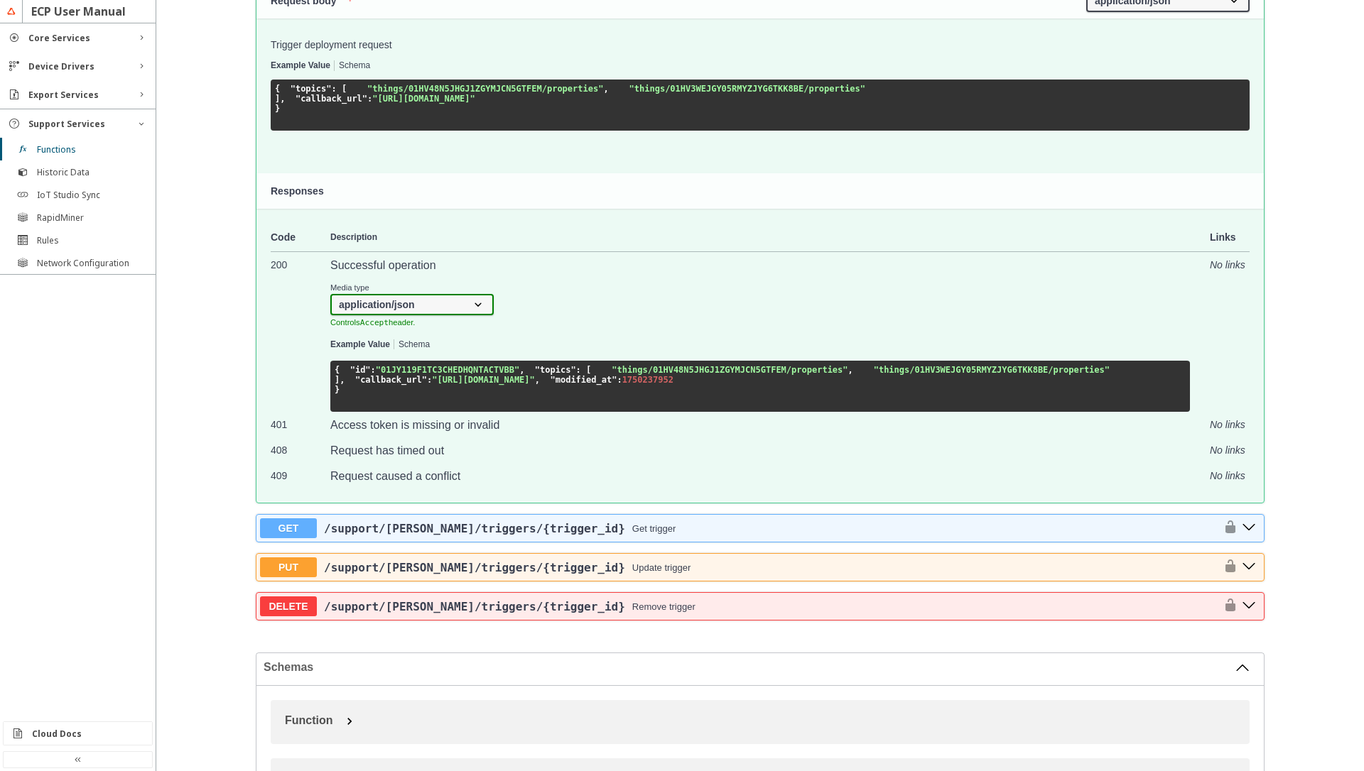
scroll to position [1790, 0]
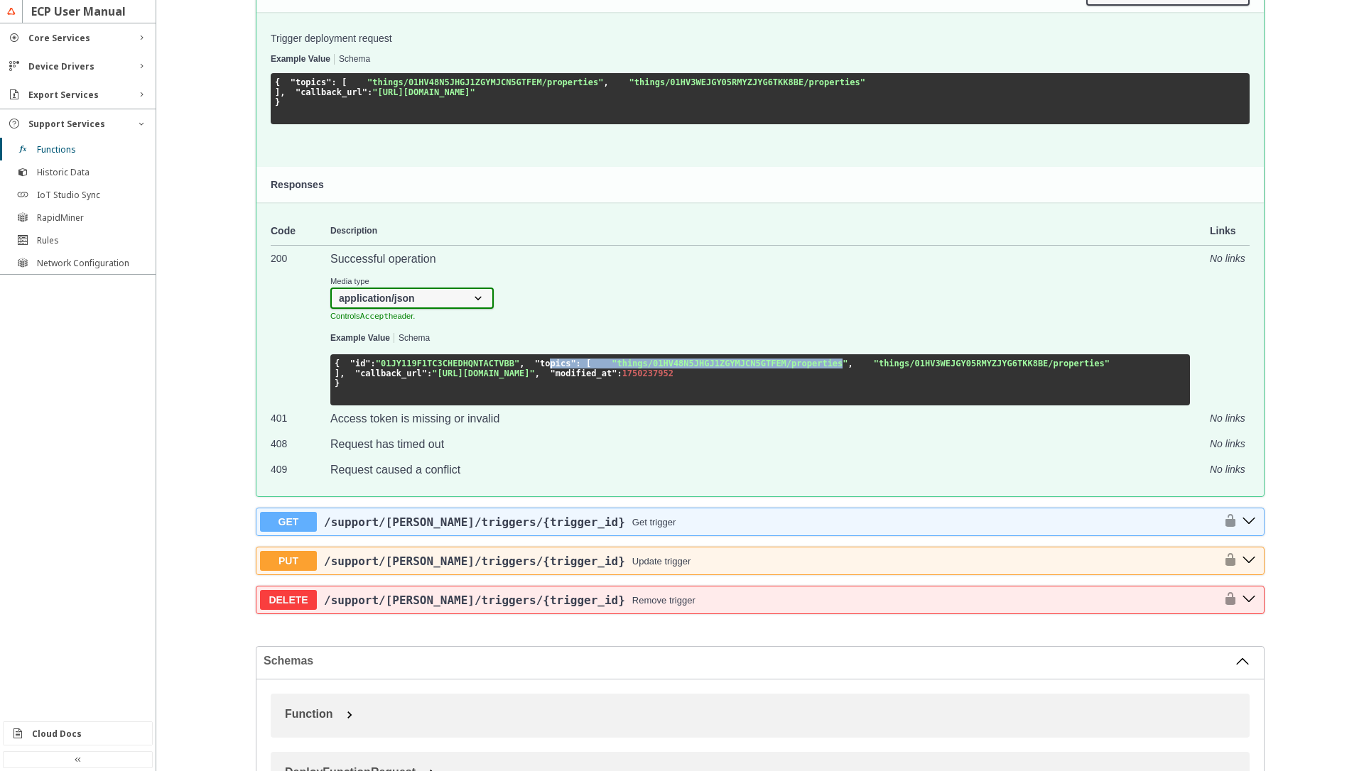
drag, startPoint x: 354, startPoint y: 482, endPoint x: 580, endPoint y: 487, distance: 226.6
click at [612, 369] on span ""things/01HV48N5JHGJ1ZGYMJCN5GTFEM/properties"" at bounding box center [730, 364] width 236 height 10
click at [535, 369] on span ""topics"" at bounding box center [555, 364] width 41 height 10
drag, startPoint x: 330, startPoint y: 476, endPoint x: 325, endPoint y: 526, distance: 50.0
click at [330, 406] on pre "{ "id" : "01JY119F1TC3CHEDHQNTACTVBB" , "topics" : [ "things/01HV48N5JHGJ1ZGYMJ…" at bounding box center [760, 379] width 860 height 51
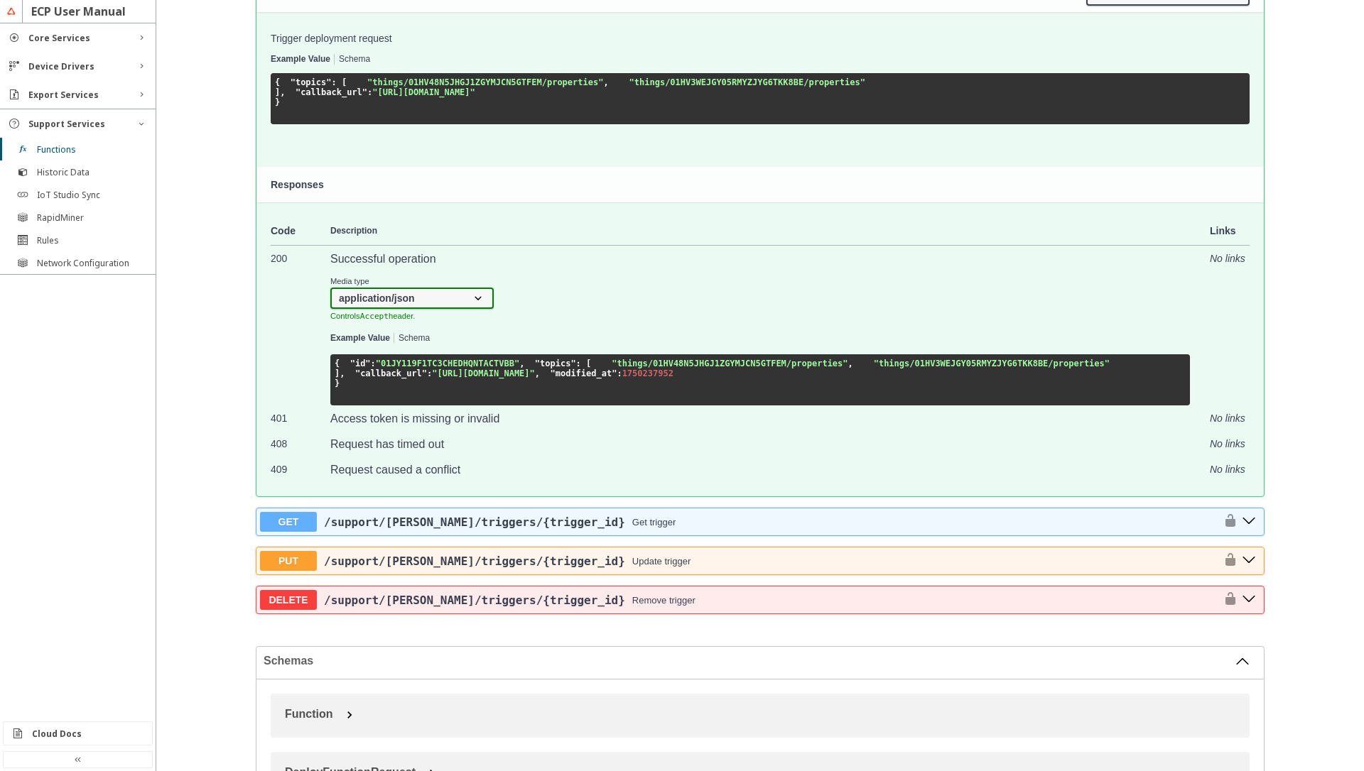
click at [874, 369] on span ""things/01HV3WEJGY05RMYZJYG6TKK8BE/properties"" at bounding box center [992, 364] width 236 height 10
drag, startPoint x: 366, startPoint y: 489, endPoint x: 581, endPoint y: 487, distance: 215.2
click at [612, 369] on span ""things/01HV48N5JHGJ1ZGYMJCN5GTFEM/properties"" at bounding box center [730, 364] width 236 height 10
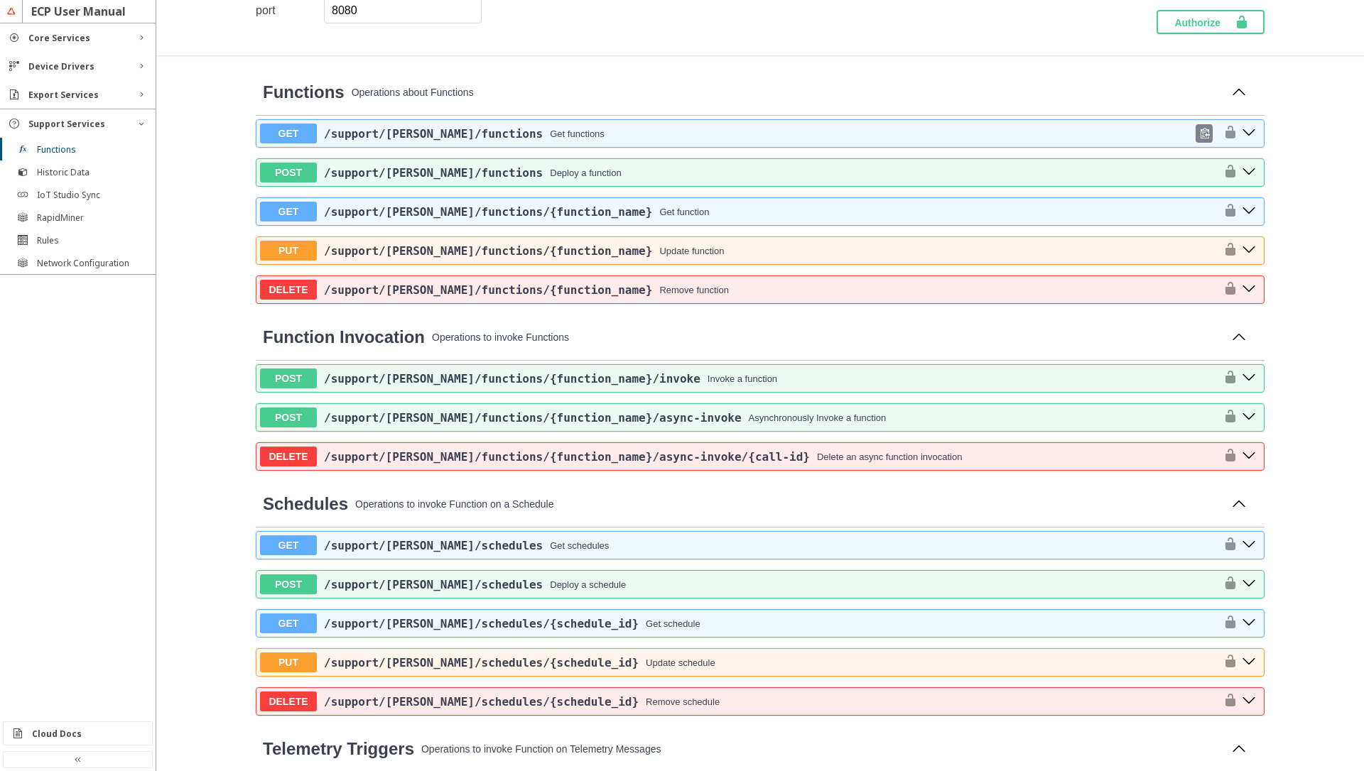
scroll to position [170, 0]
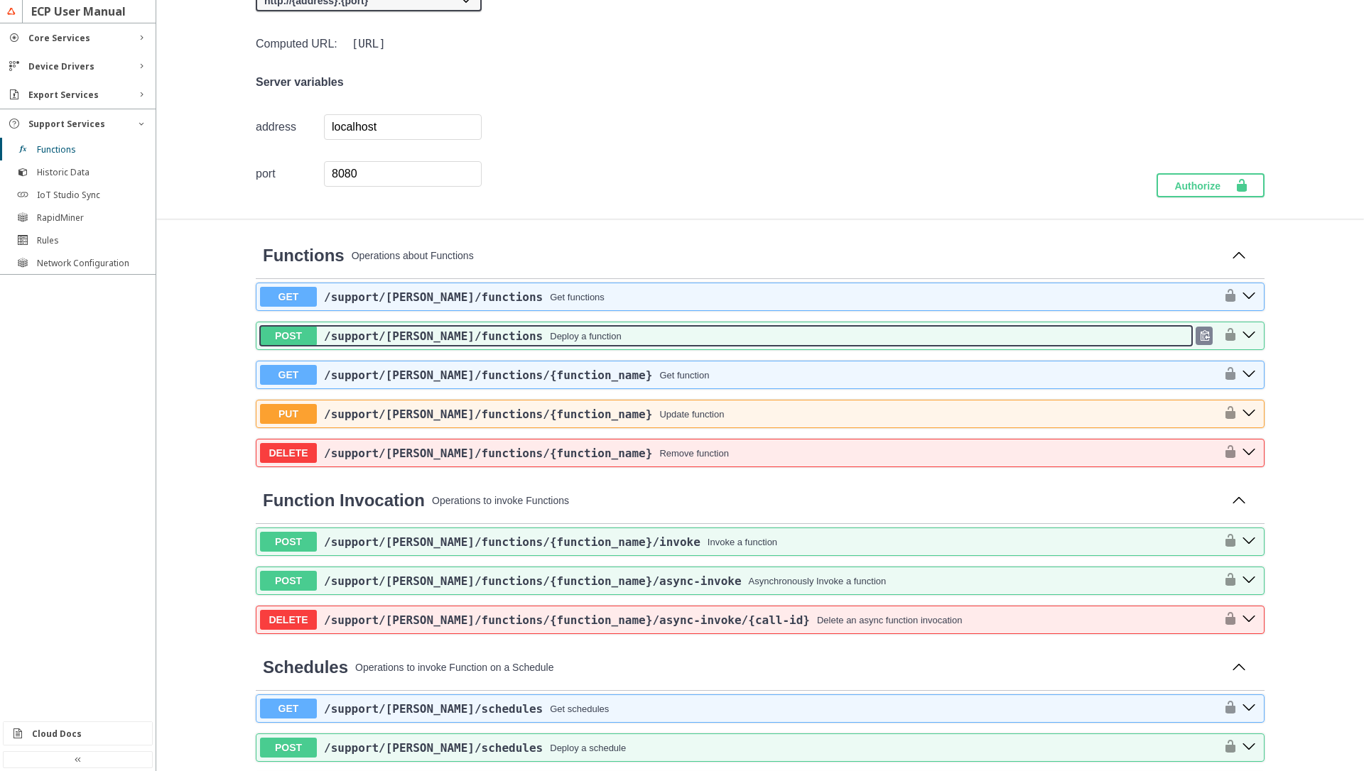
click at [535, 344] on button "POST /support /[PERSON_NAME] /functions Deploy a function" at bounding box center [726, 336] width 932 height 20
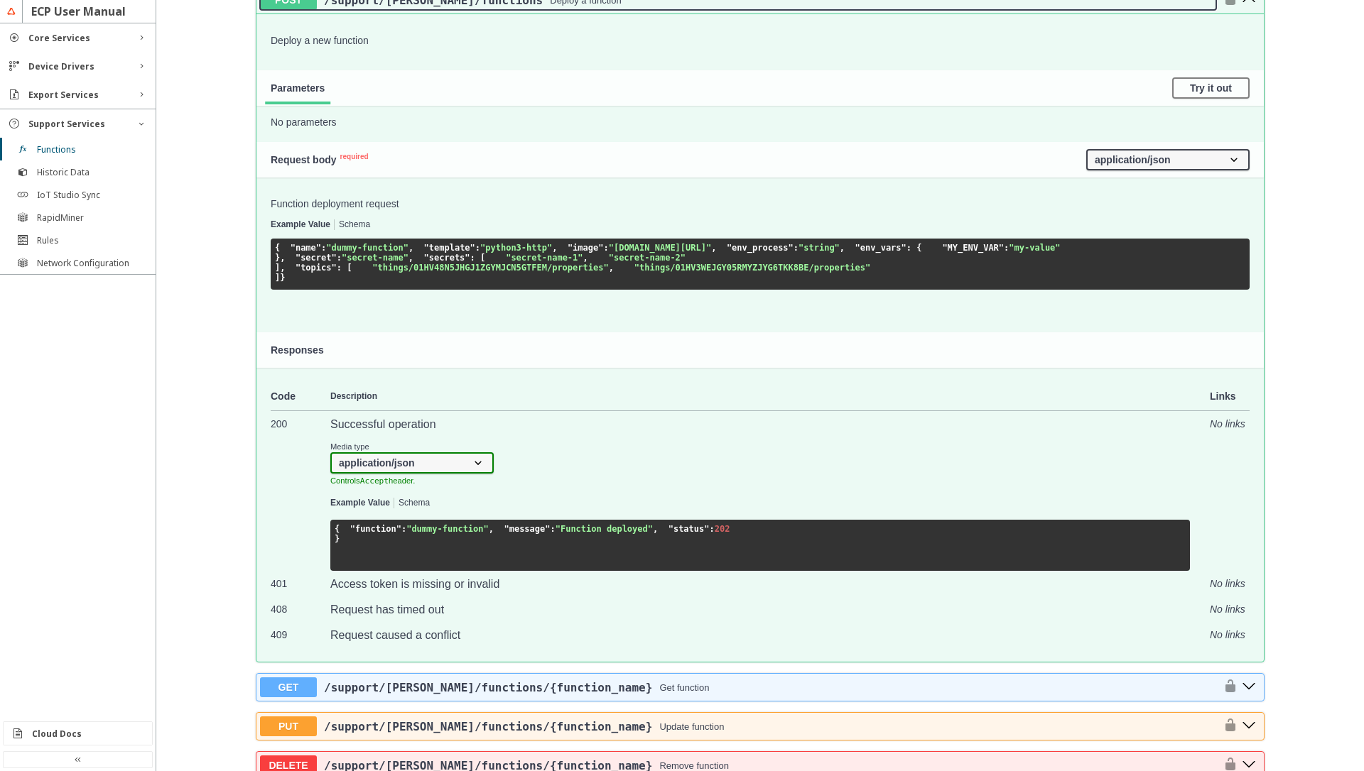
scroll to position [511, 0]
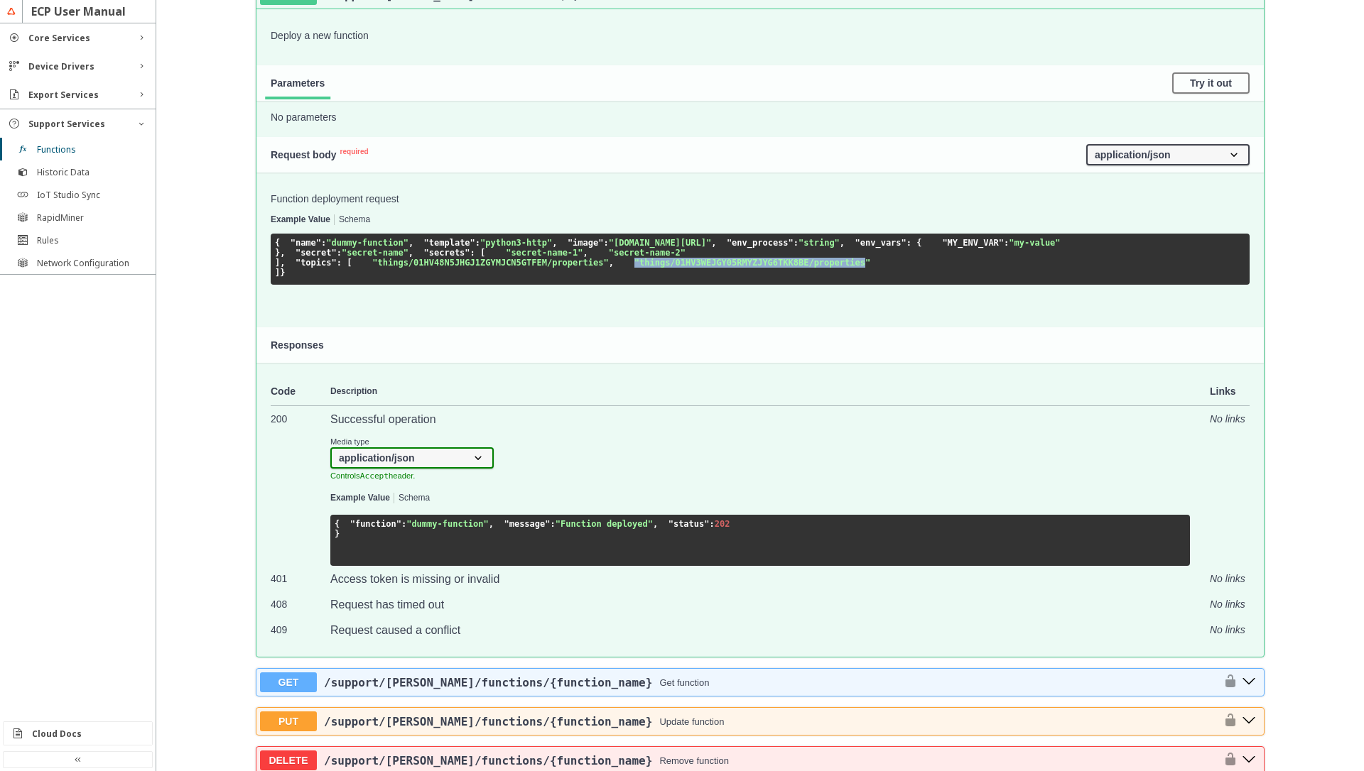
drag, startPoint x: 291, startPoint y: 391, endPoint x: 522, endPoint y: 394, distance: 230.9
click at [634, 268] on span ""things/01HV3WEJGY05RMYZJYG6TKK8BE/properties"" at bounding box center [752, 263] width 236 height 10
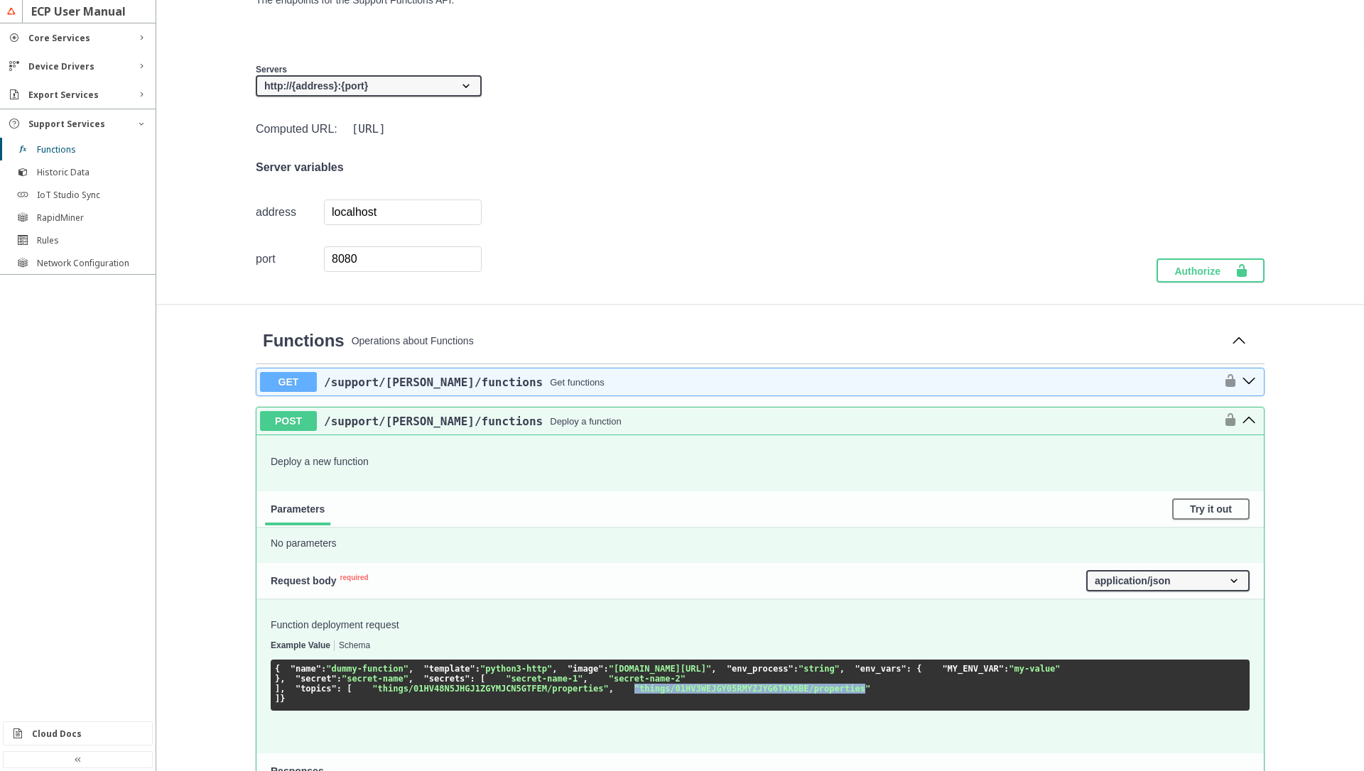
scroll to position [170, 0]
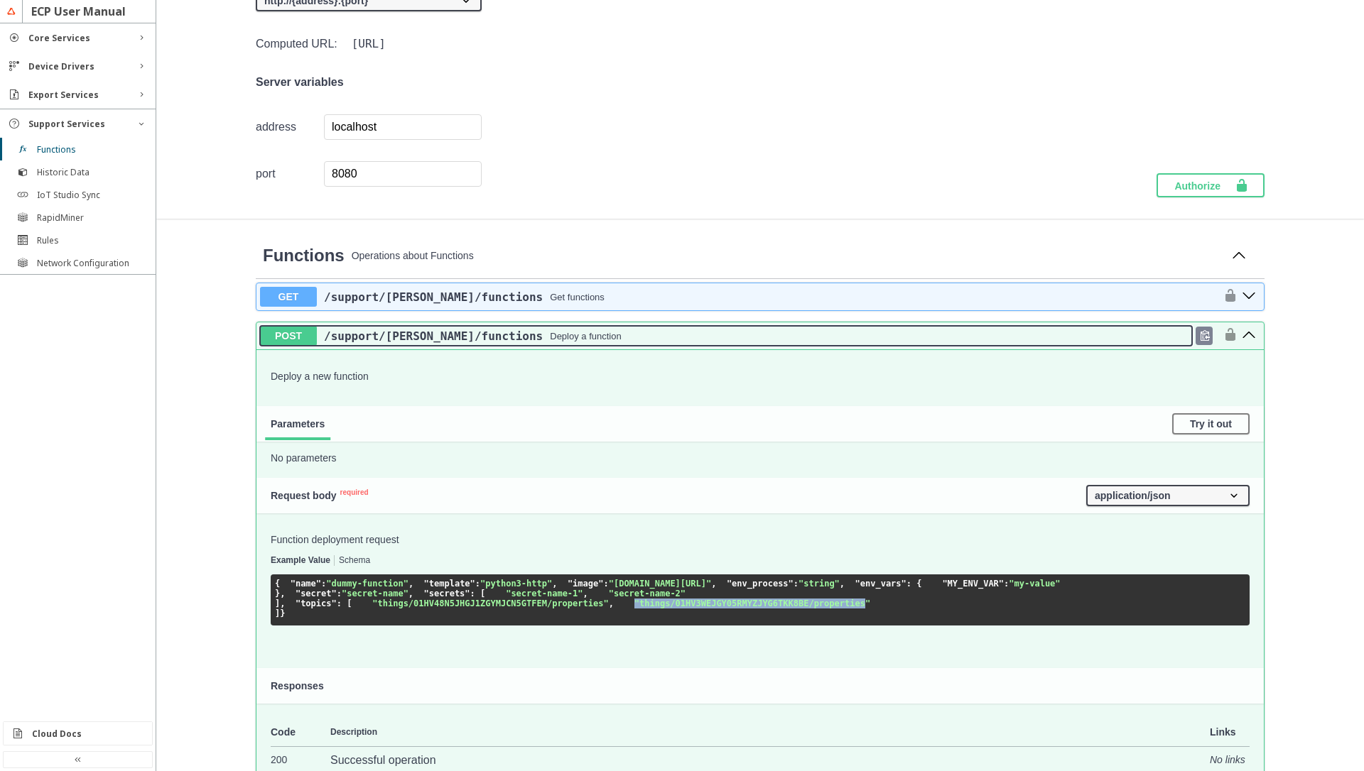
click at [672, 342] on div "/support /[PERSON_NAME] /functions Deploy a function" at bounding box center [754, 336] width 875 height 13
